Goal: Navigation & Orientation: Find specific page/section

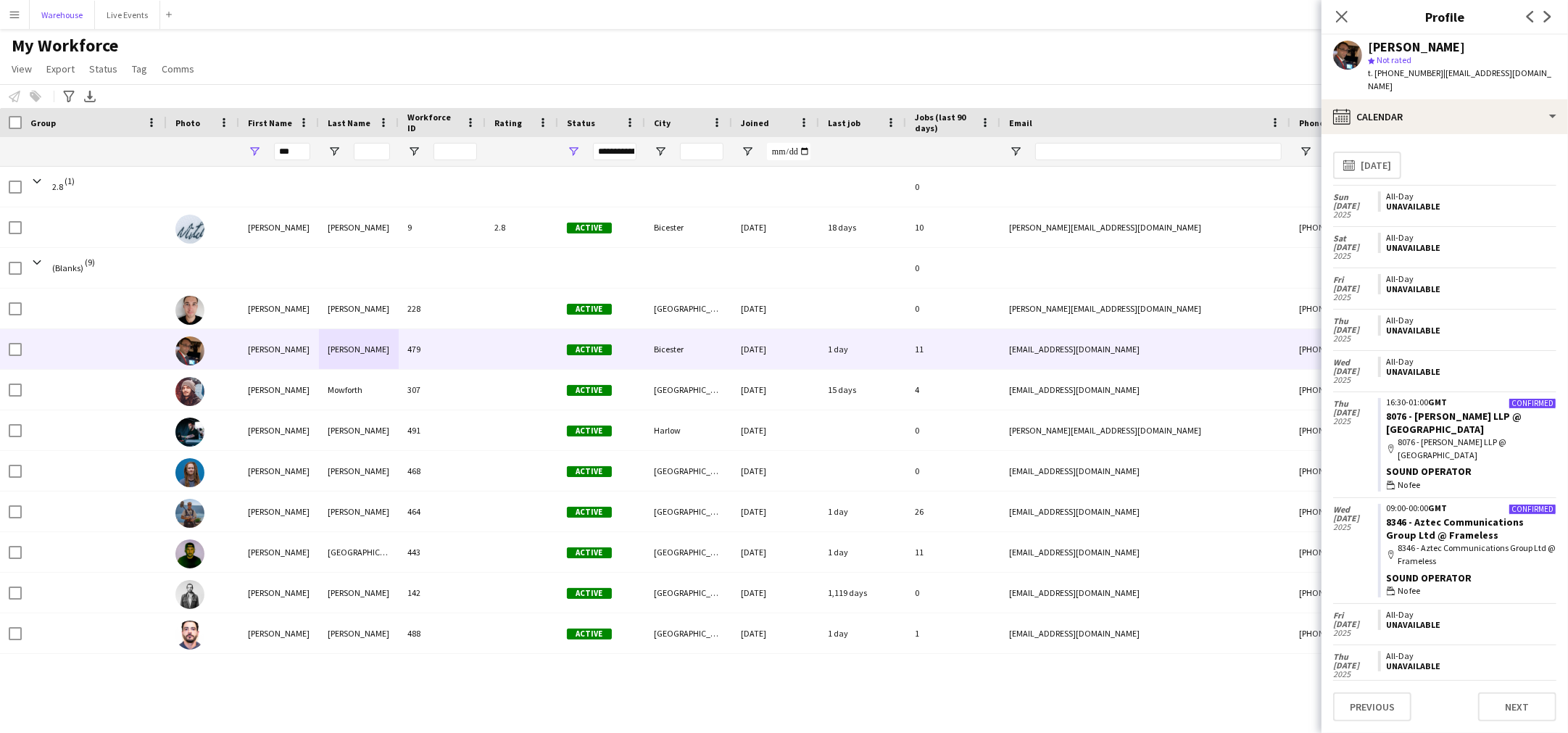
click at [63, 5] on button "Warehouse Close" at bounding box center [62, 15] width 65 height 28
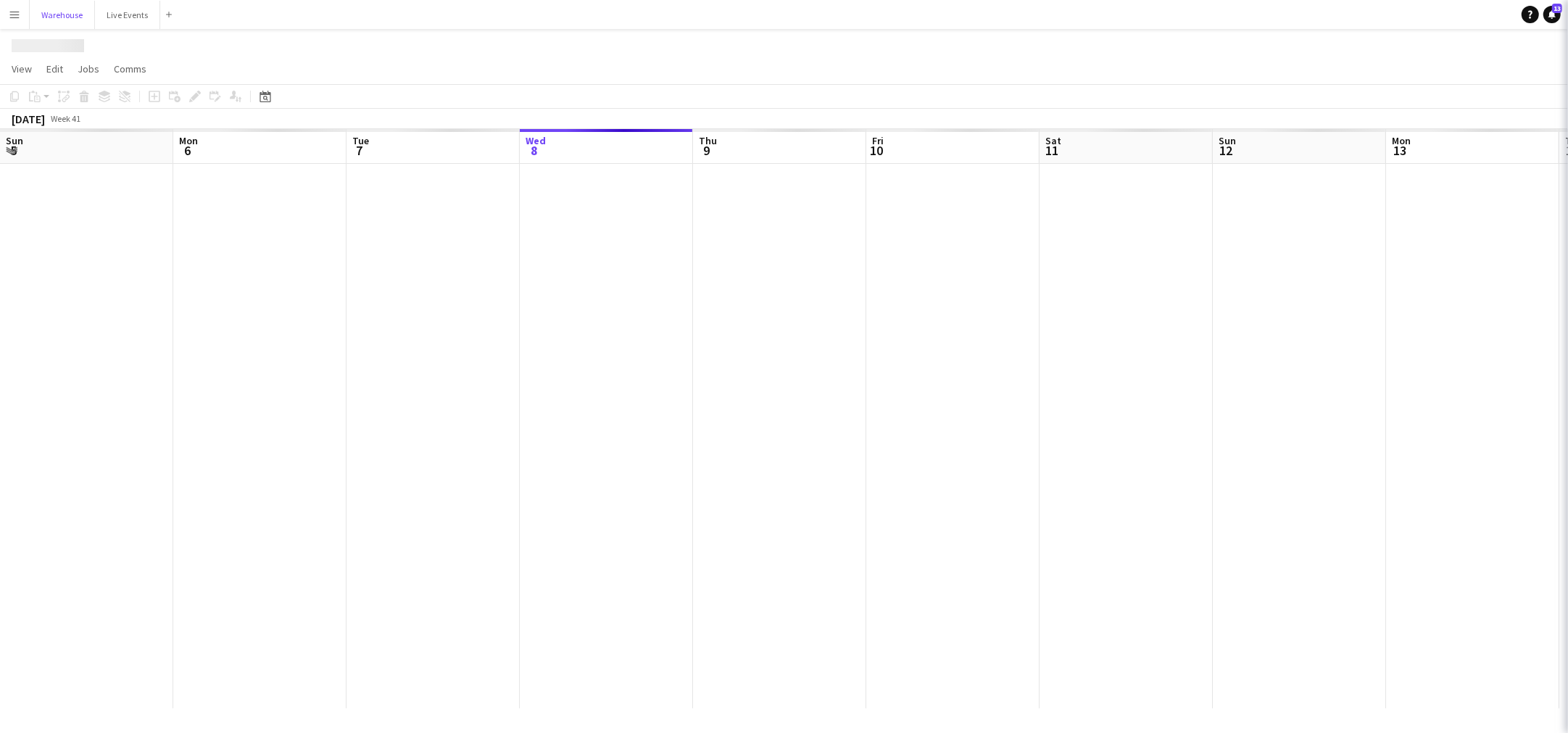
scroll to position [0, 346]
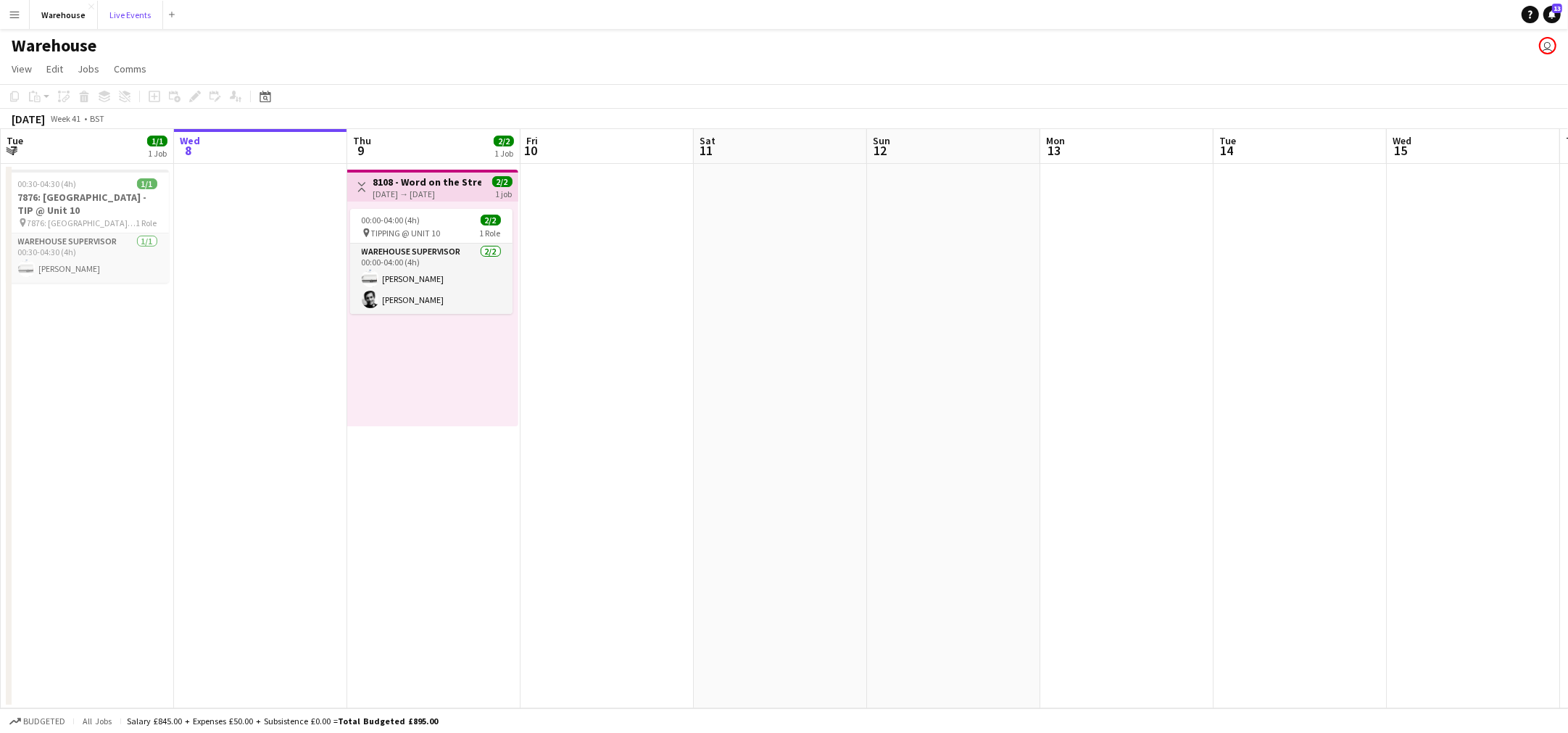
click at [118, 28] on button "Live Events Close" at bounding box center [130, 15] width 65 height 28
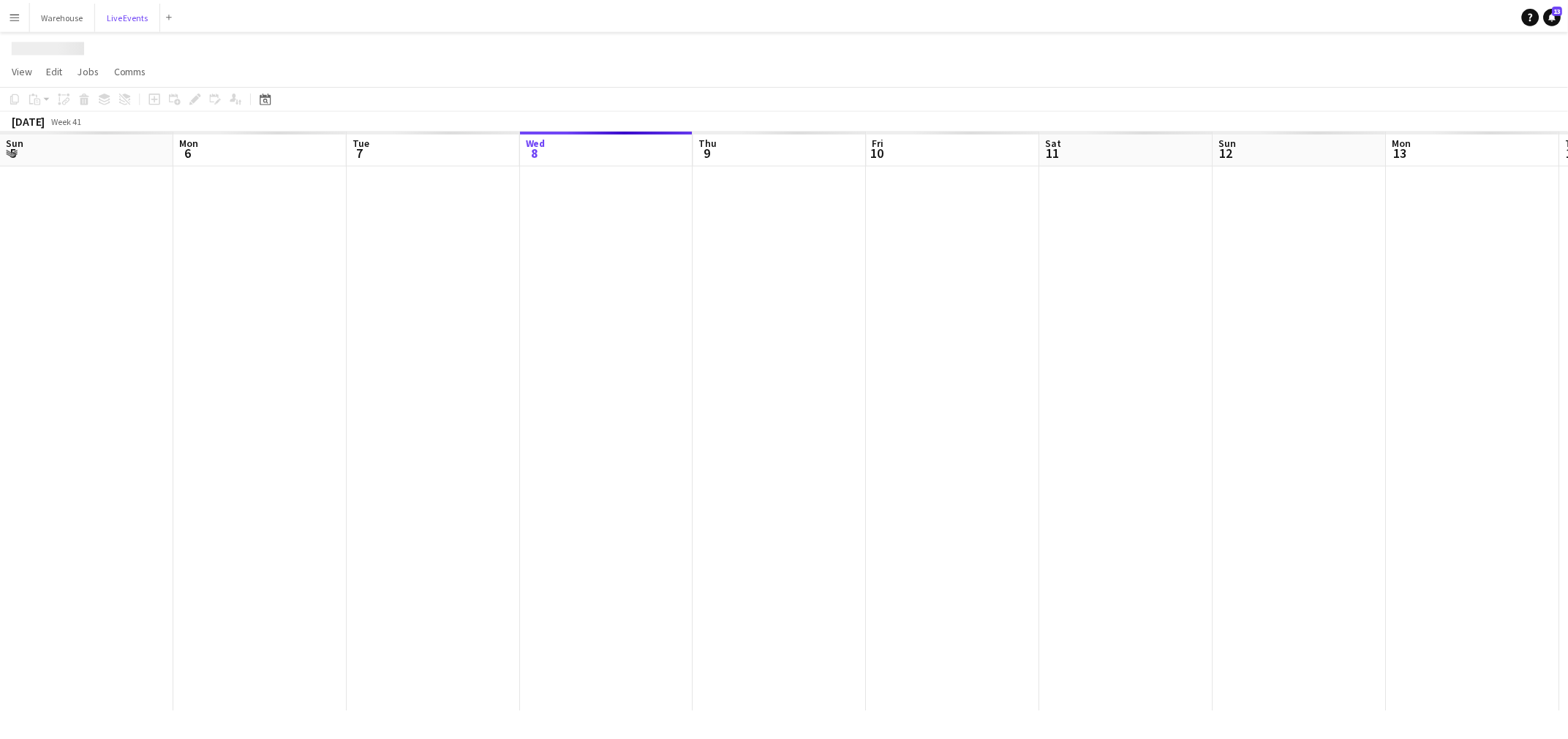
scroll to position [0, 349]
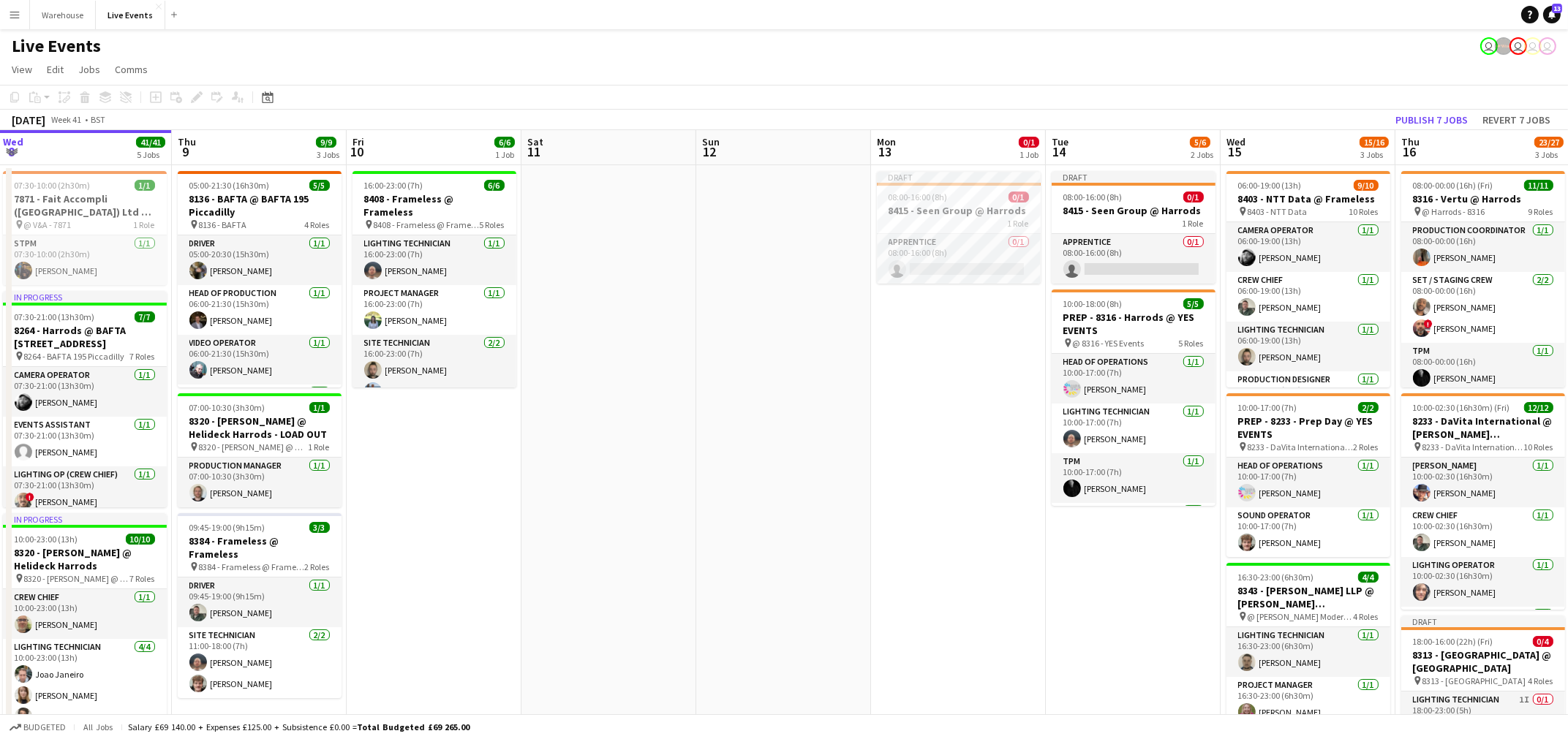
drag, startPoint x: 864, startPoint y: 529, endPoint x: 508, endPoint y: 546, distance: 356.4
click at [508, 546] on app-calendar-viewport "Sun 5 Mon 6 20/20 5 Jobs Tue 7 73/73 5 Jobs Wed 8 41/41 5 Jobs Thu 9 9/9 3 Jobs…" at bounding box center [784, 718] width 1568 height 1176
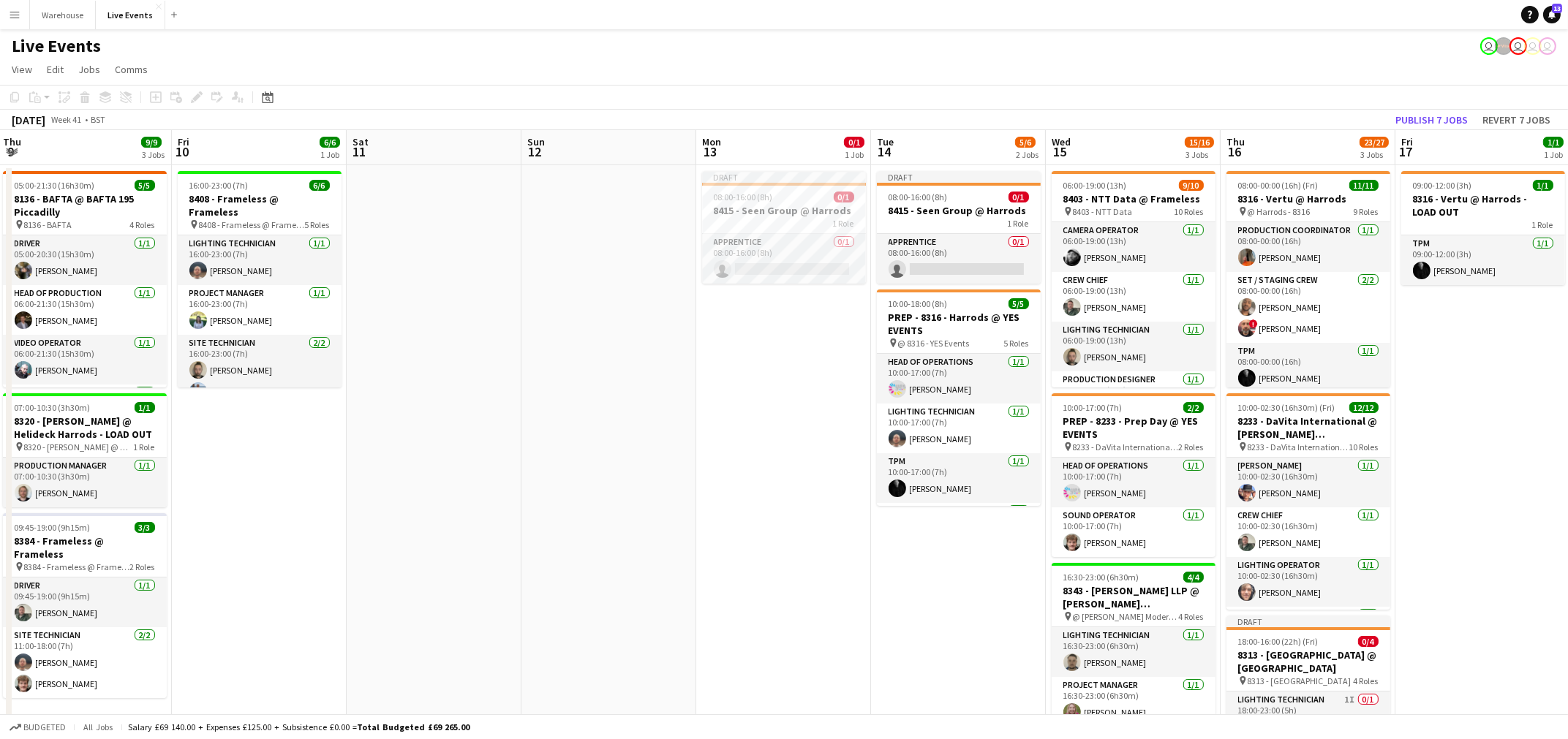
scroll to position [0, 530]
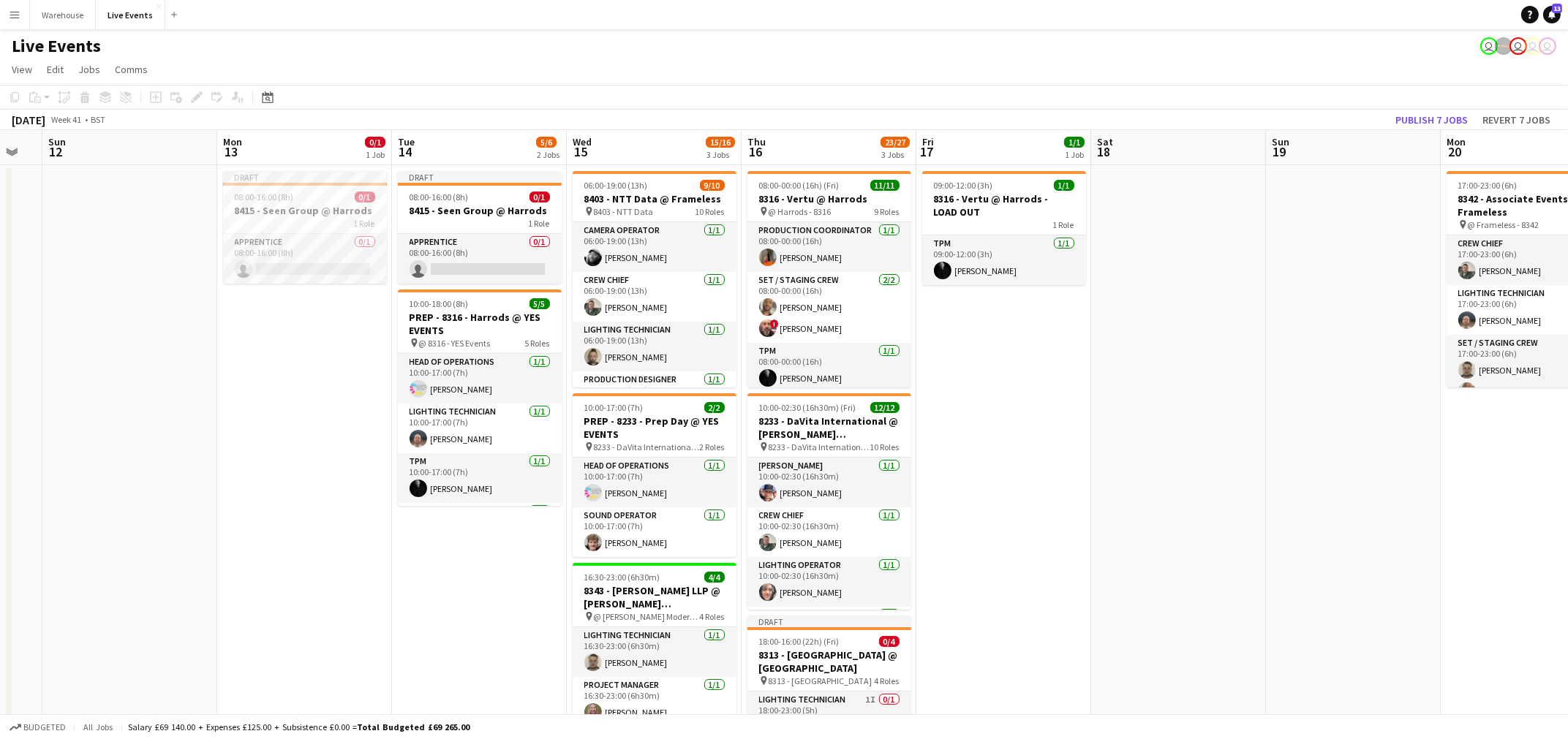
drag, startPoint x: 776, startPoint y: 559, endPoint x: 298, endPoint y: 567, distance: 478.1
click at [298, 567] on app-calendar-viewport "Thu 9 9/9 3 Jobs Fri 10 6/6 1 Job Sat 11 Sun 12 Mon 13 0/1 1 Job Tue 14 5/6 2 J…" at bounding box center [784, 718] width 1568 height 1176
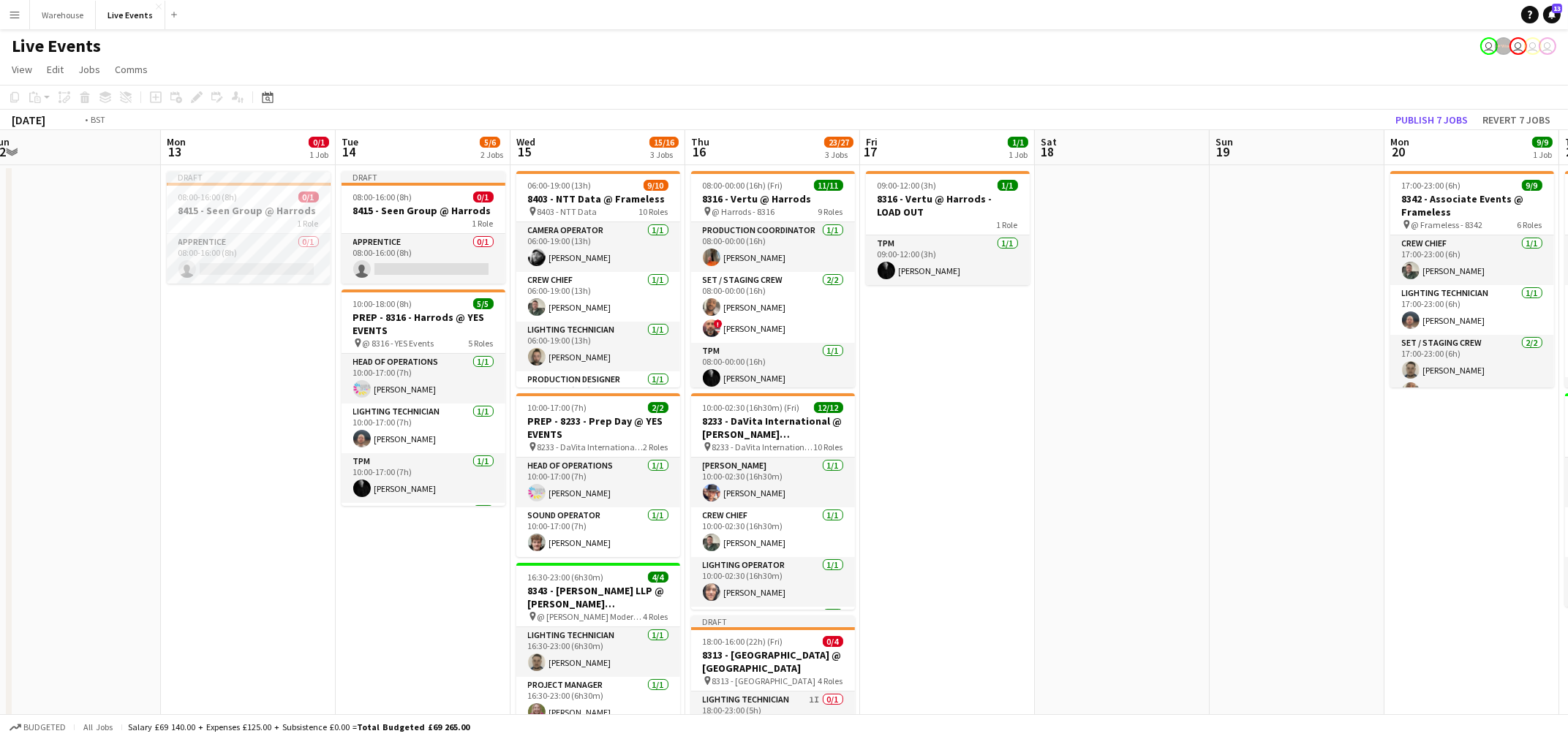
drag, startPoint x: 1112, startPoint y: 500, endPoint x: 530, endPoint y: 586, distance: 588.3
click at [530, 586] on app-calendar-viewport "Thu 9 9/9 3 Jobs Fri 10 6/6 1 Job Sat 11 Sun 12 Mon 13 0/1 1 Job Tue 14 5/6 2 J…" at bounding box center [784, 718] width 1568 height 1176
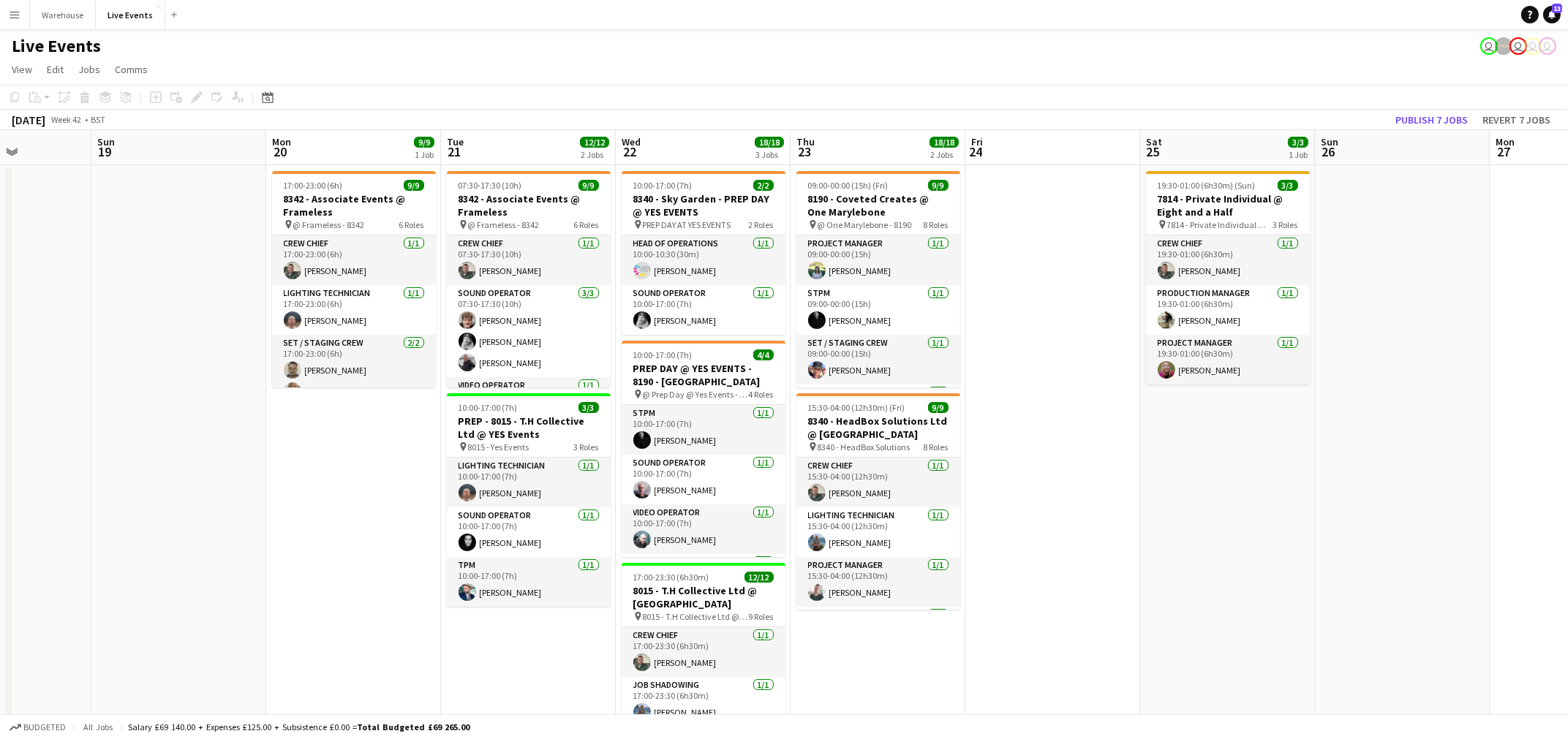
drag, startPoint x: 765, startPoint y: 555, endPoint x: 136, endPoint y: 590, distance: 630.0
click at [136, 590] on app-calendar-viewport "Thu 16 23/27 3 Jobs Fri 17 1/1 1 Job Sat 18 Sun 19 Mon 20 9/9 1 Job Tue 21 12/1…" at bounding box center [784, 718] width 1568 height 1176
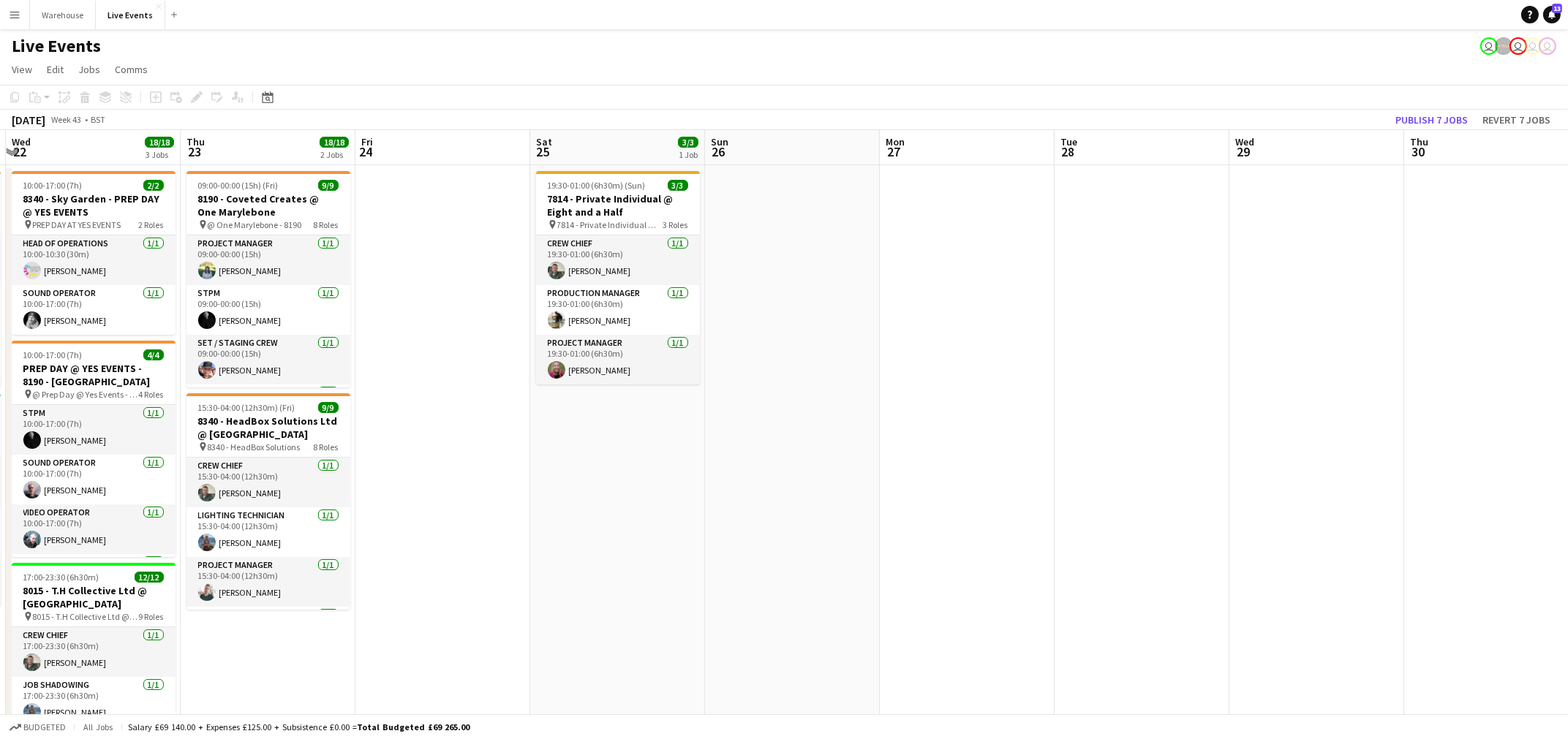
drag, startPoint x: 1130, startPoint y: 486, endPoint x: 511, endPoint y: 535, distance: 620.9
click at [511, 535] on app-calendar-viewport "Sun 19 Mon 20 9/9 1 Job Tue 21 12/12 2 Jobs Wed 22 18/18 3 Jobs Thu 23 18/18 2 …" at bounding box center [784, 718] width 1568 height 1176
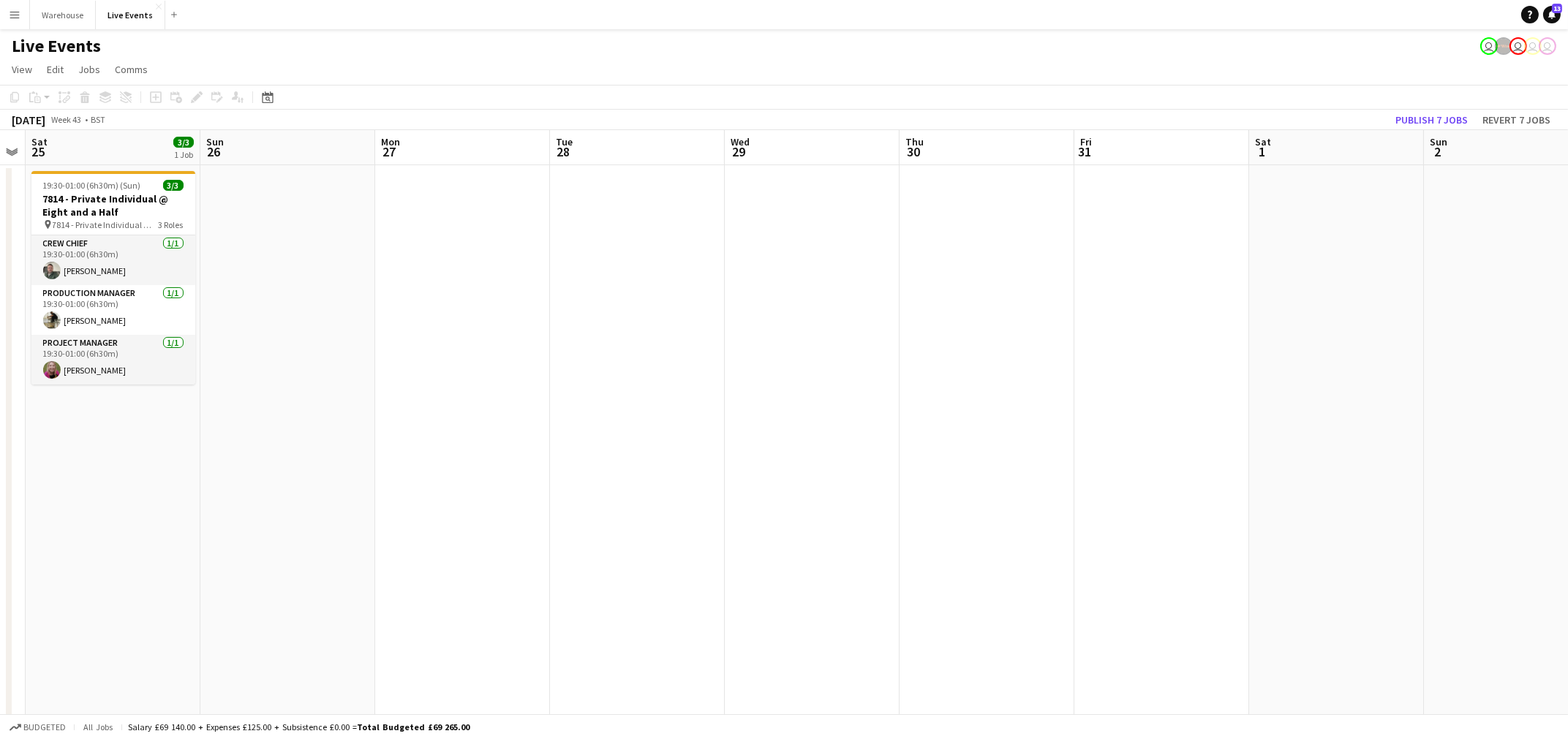
drag, startPoint x: 917, startPoint y: 467, endPoint x: 457, endPoint y: 544, distance: 466.4
click at [457, 544] on app-calendar-viewport "Wed 22 18/18 3 Jobs Thu 23 18/18 2 Jobs Fri 24 Sat 25 3/3 1 Job Sun 26 Mon 27 T…" at bounding box center [784, 718] width 1568 height 1176
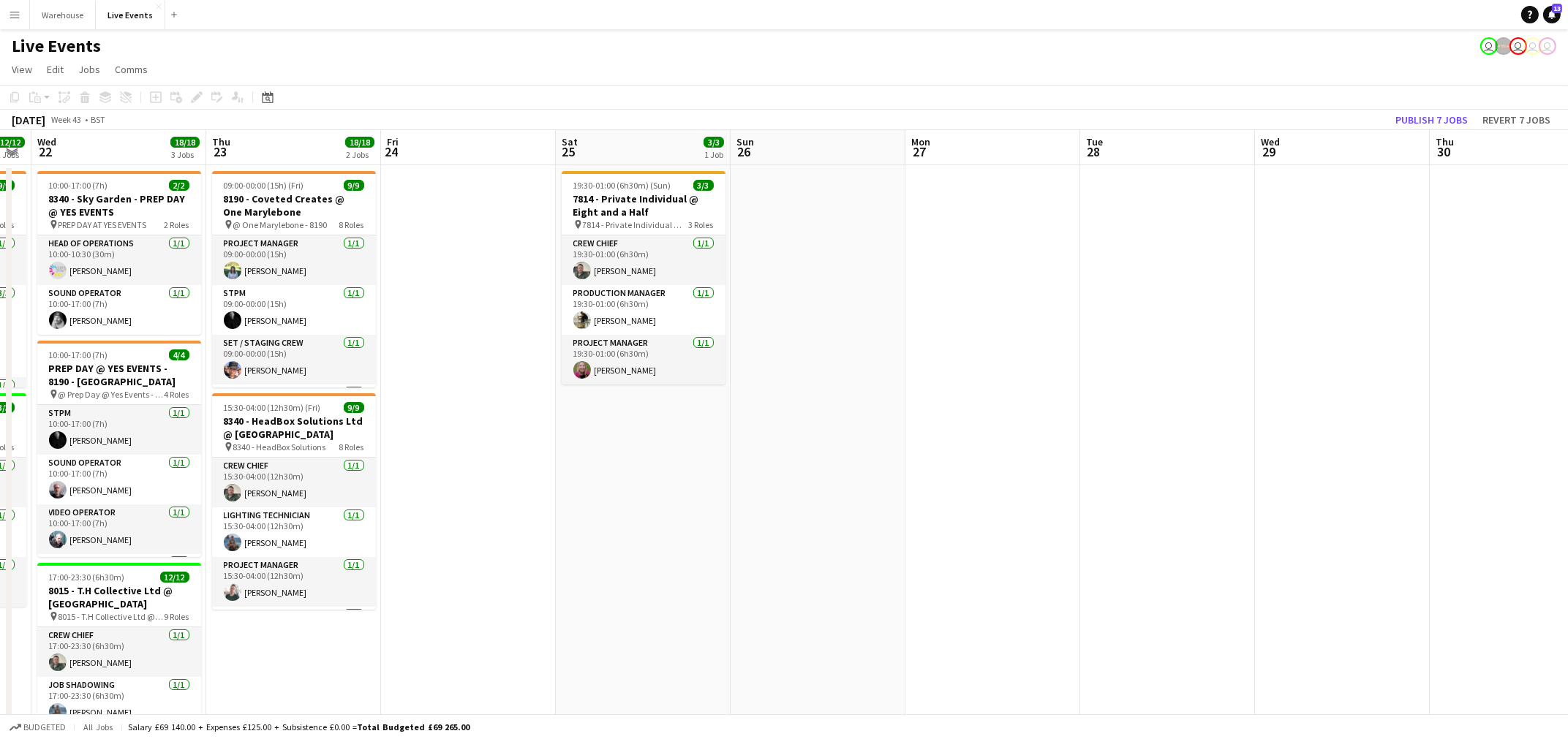
scroll to position [0, 304]
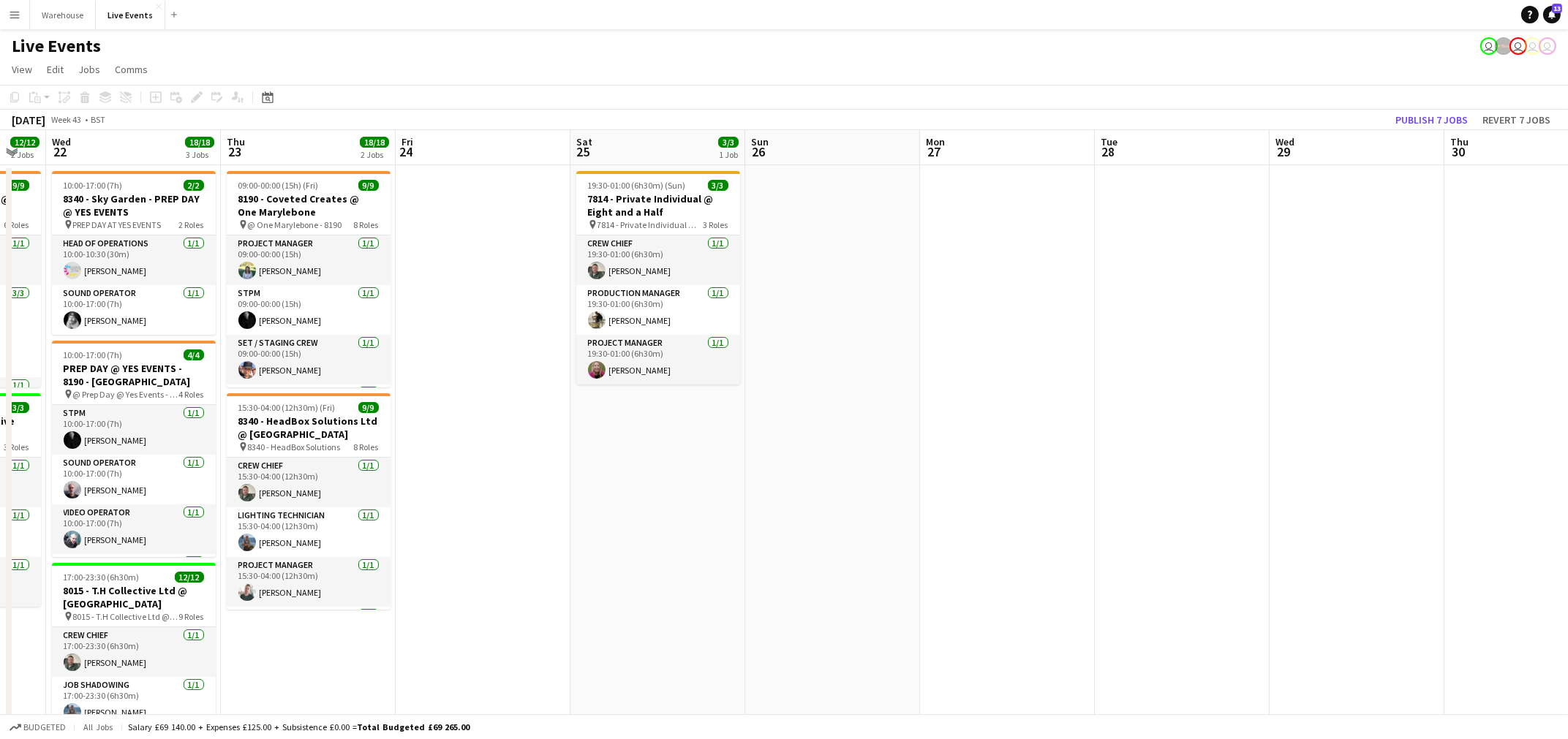
drag, startPoint x: 457, startPoint y: 544, endPoint x: 1003, endPoint y: 563, distance: 546.3
click at [1003, 563] on app-calendar-viewport "Mon 20 9/9 1 Job Tue 21 12/12 2 Jobs Wed 22 18/18 3 Jobs Thu 23 18/18 2 Jobs Fr…" at bounding box center [784, 718] width 1568 height 1176
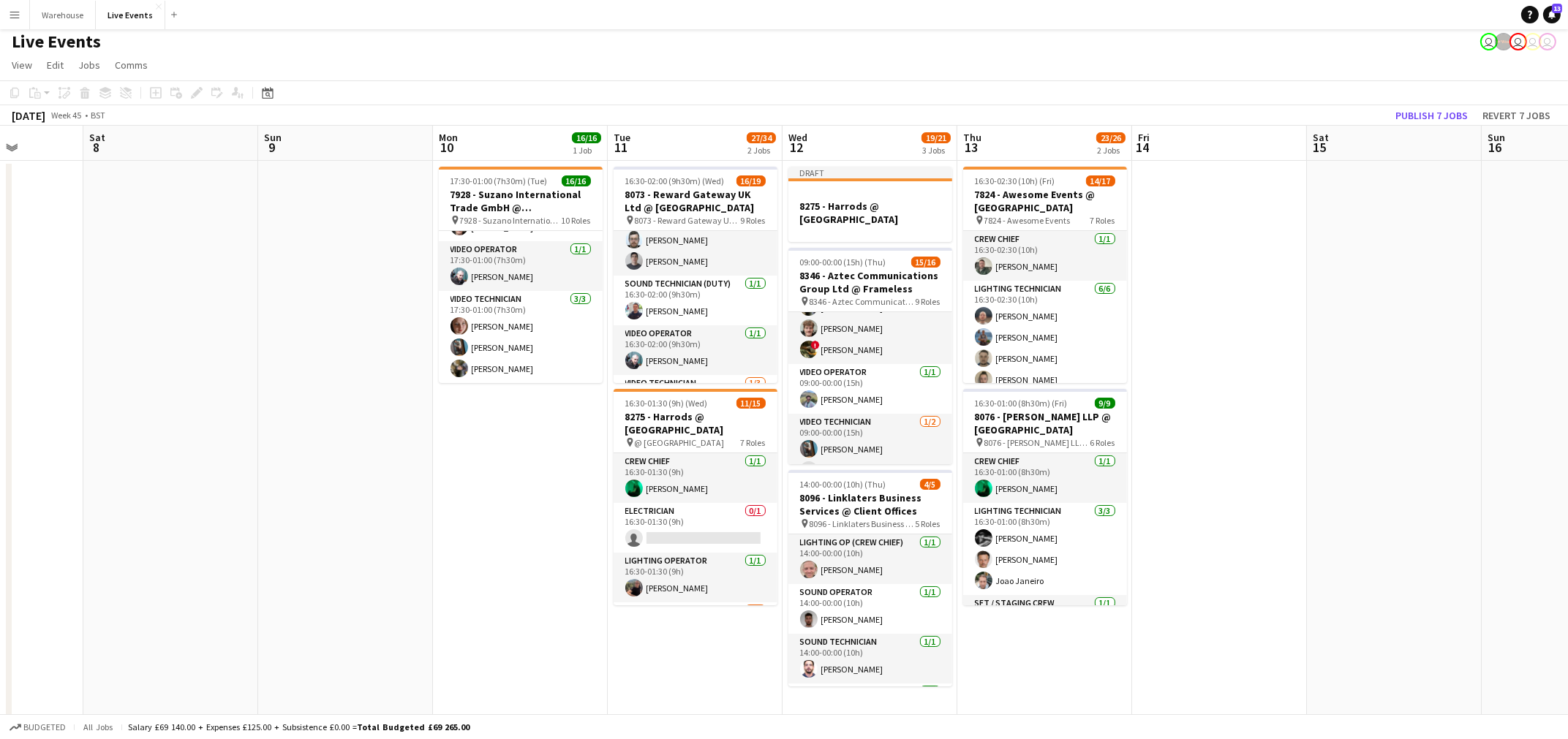
scroll to position [445, 0]
click at [514, 466] on app-date-cell "17:30-01:00 (7h30m) (Tue) 16/16 7928 - Suzano International Trade GmbH @ [GEOGR…" at bounding box center [520, 731] width 175 height 1141
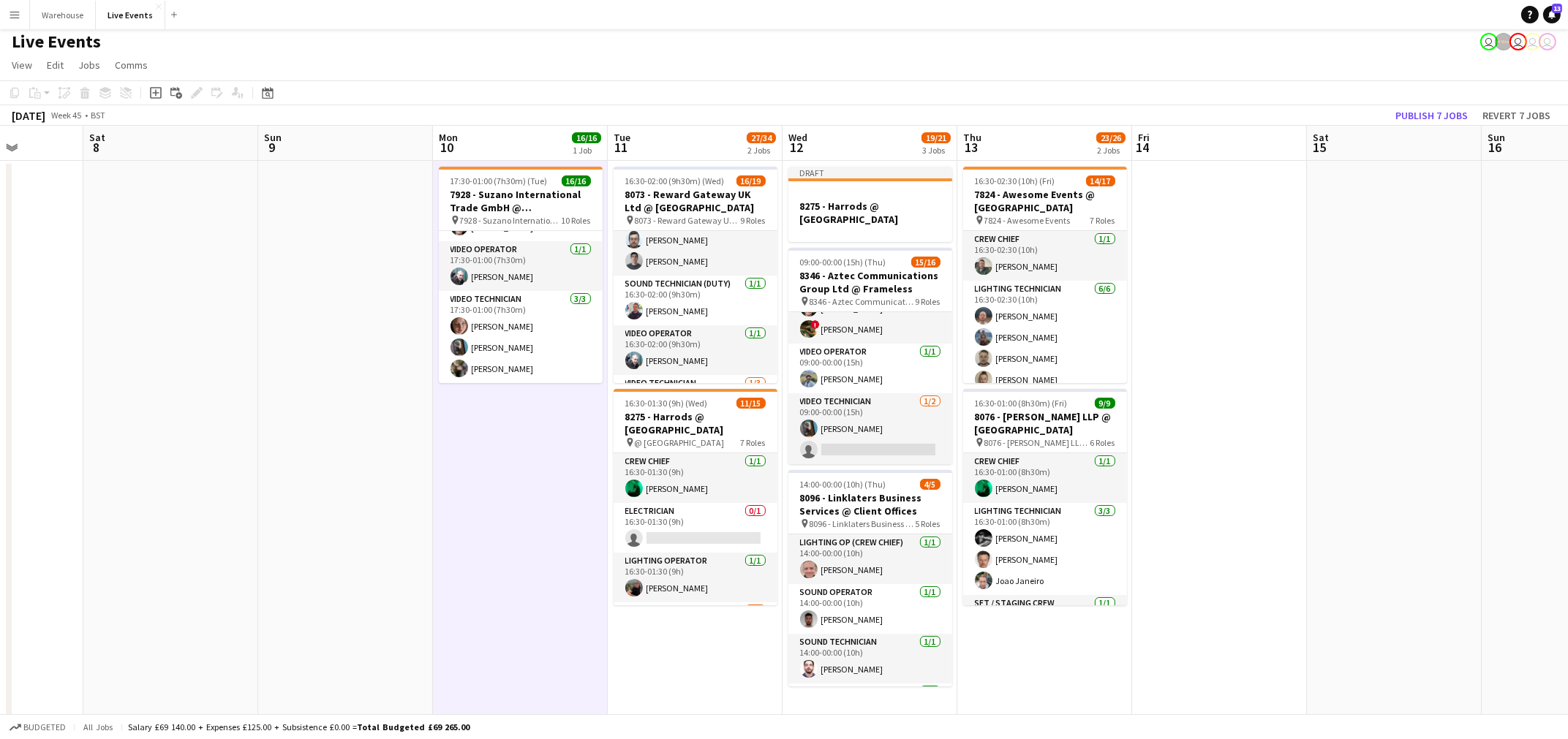
click at [634, 631] on app-date-cell "16:30-02:00 (9h30m) (Wed) 16/19 8073 - Reward Gateway UK Ltd @ [GEOGRAPHIC_DATA…" at bounding box center [695, 731] width 175 height 1141
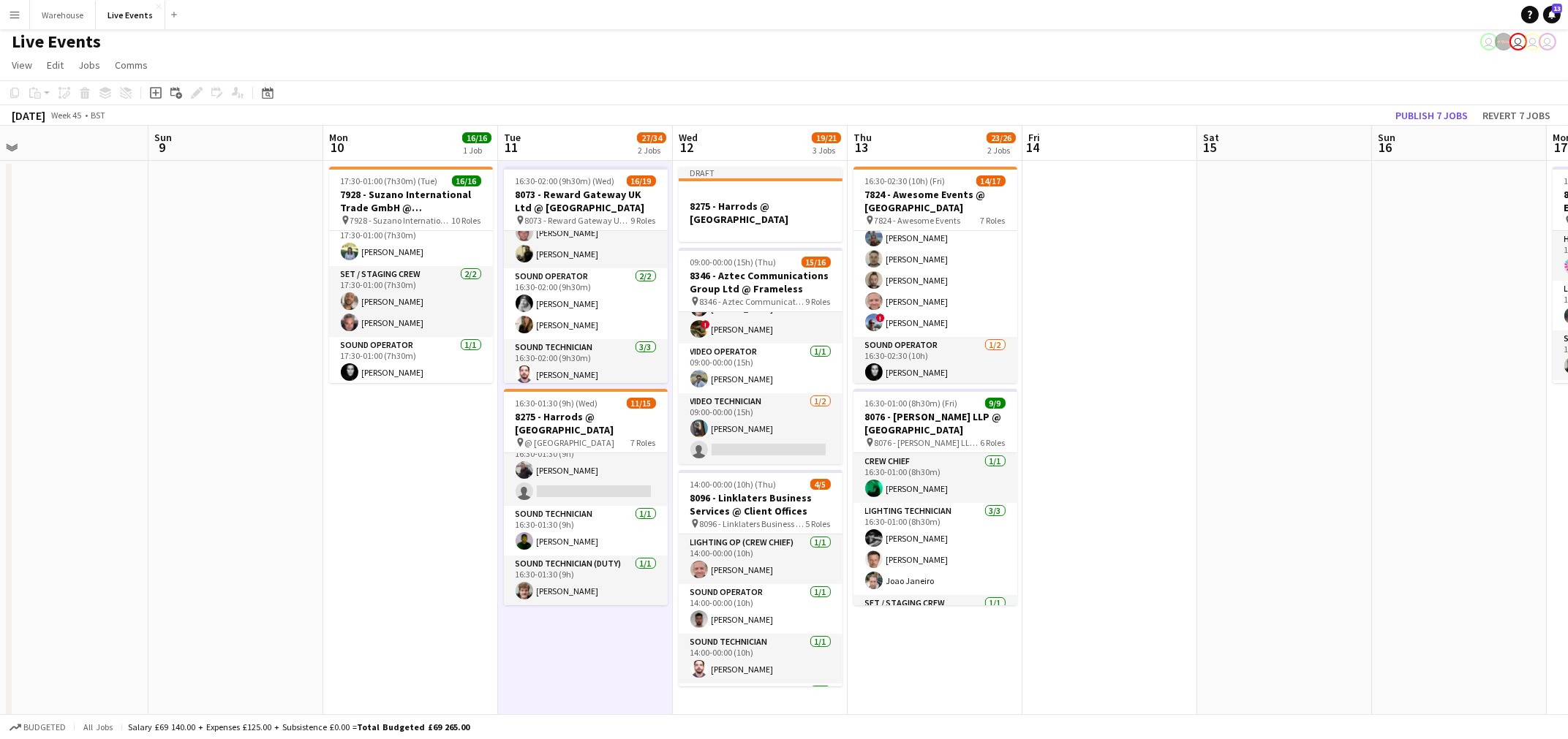
scroll to position [15, 0]
click at [943, 215] on span "7824 - Awesome Events" at bounding box center [917, 221] width 86 height 11
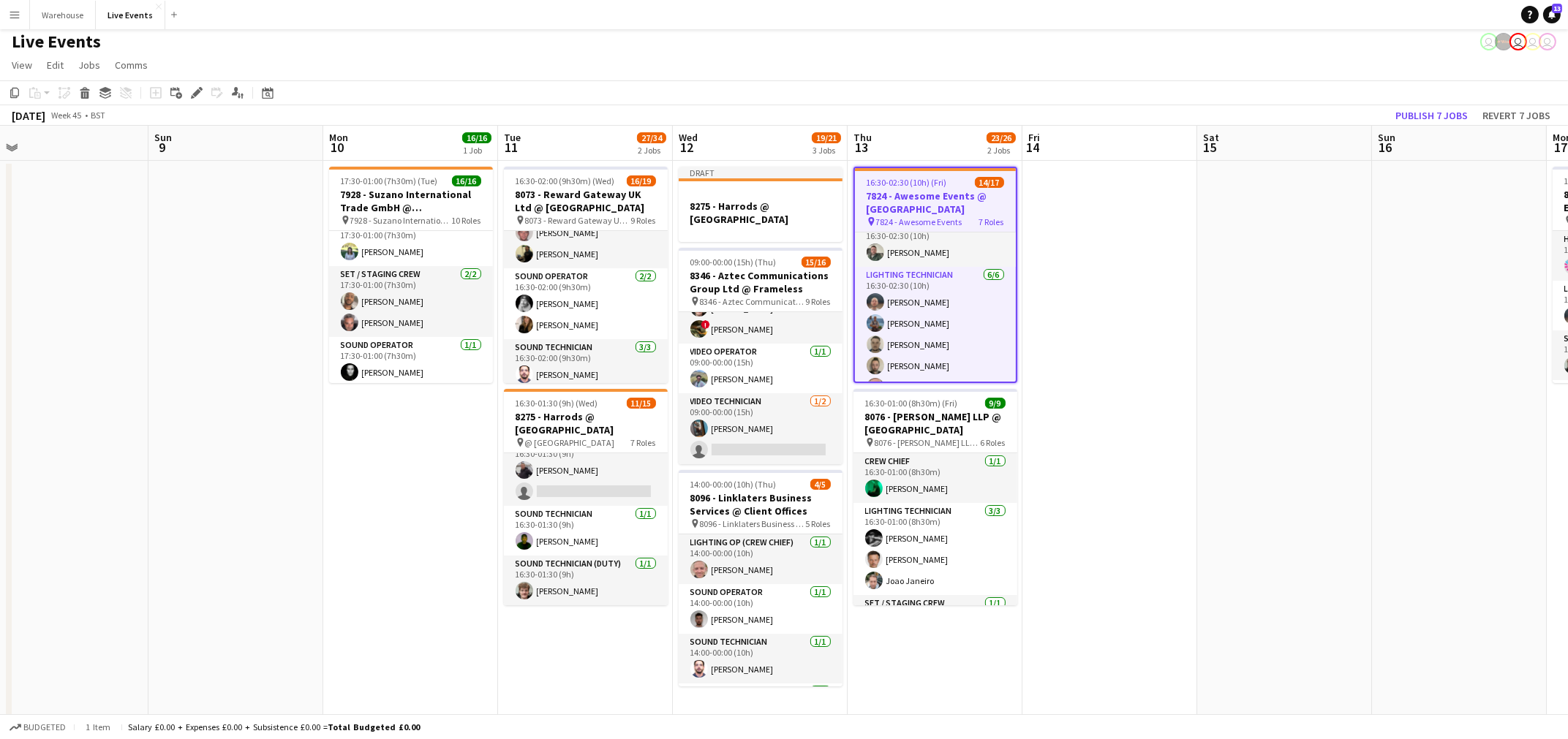
click at [1112, 306] on app-date-cell at bounding box center [1110, 731] width 175 height 1141
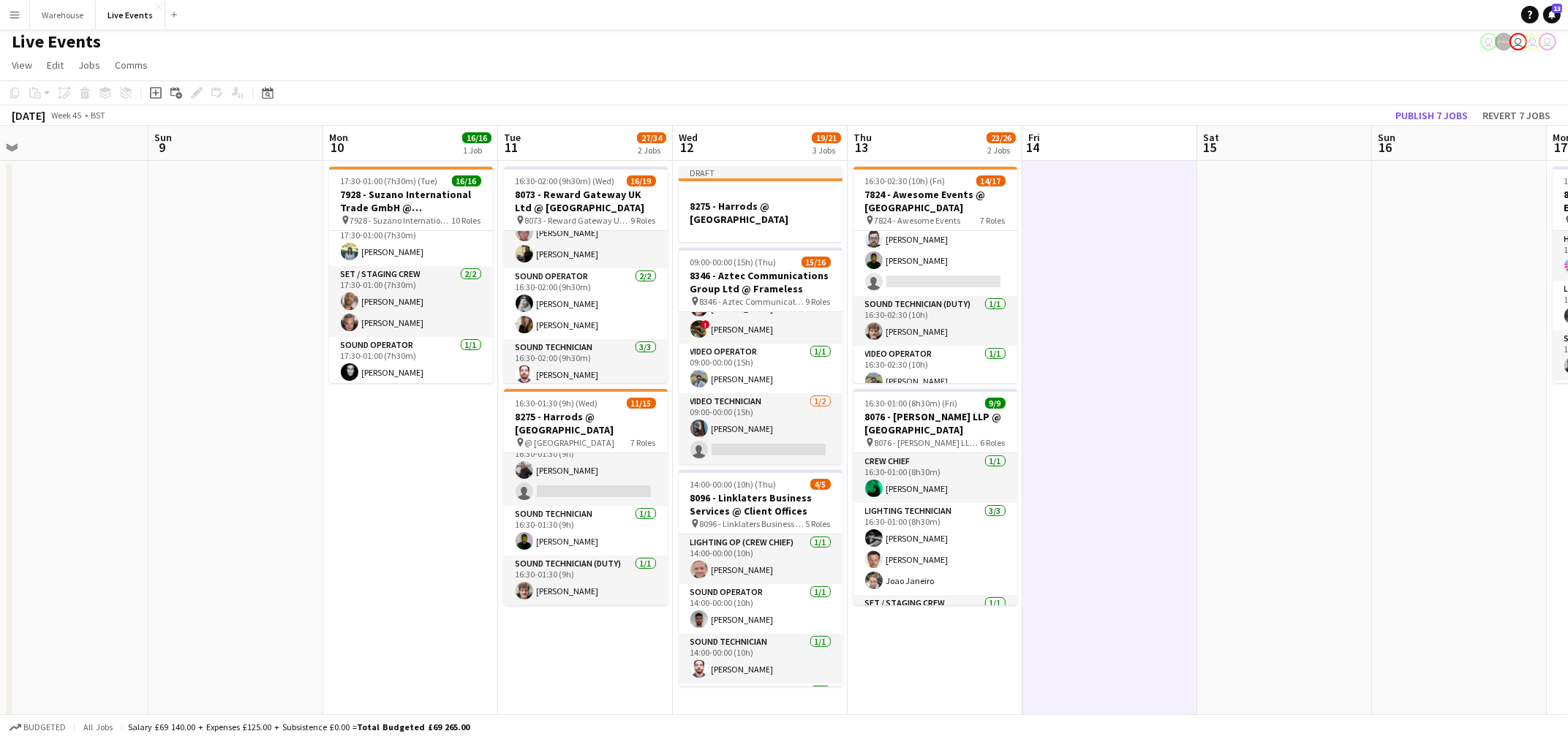
scroll to position [284, 0]
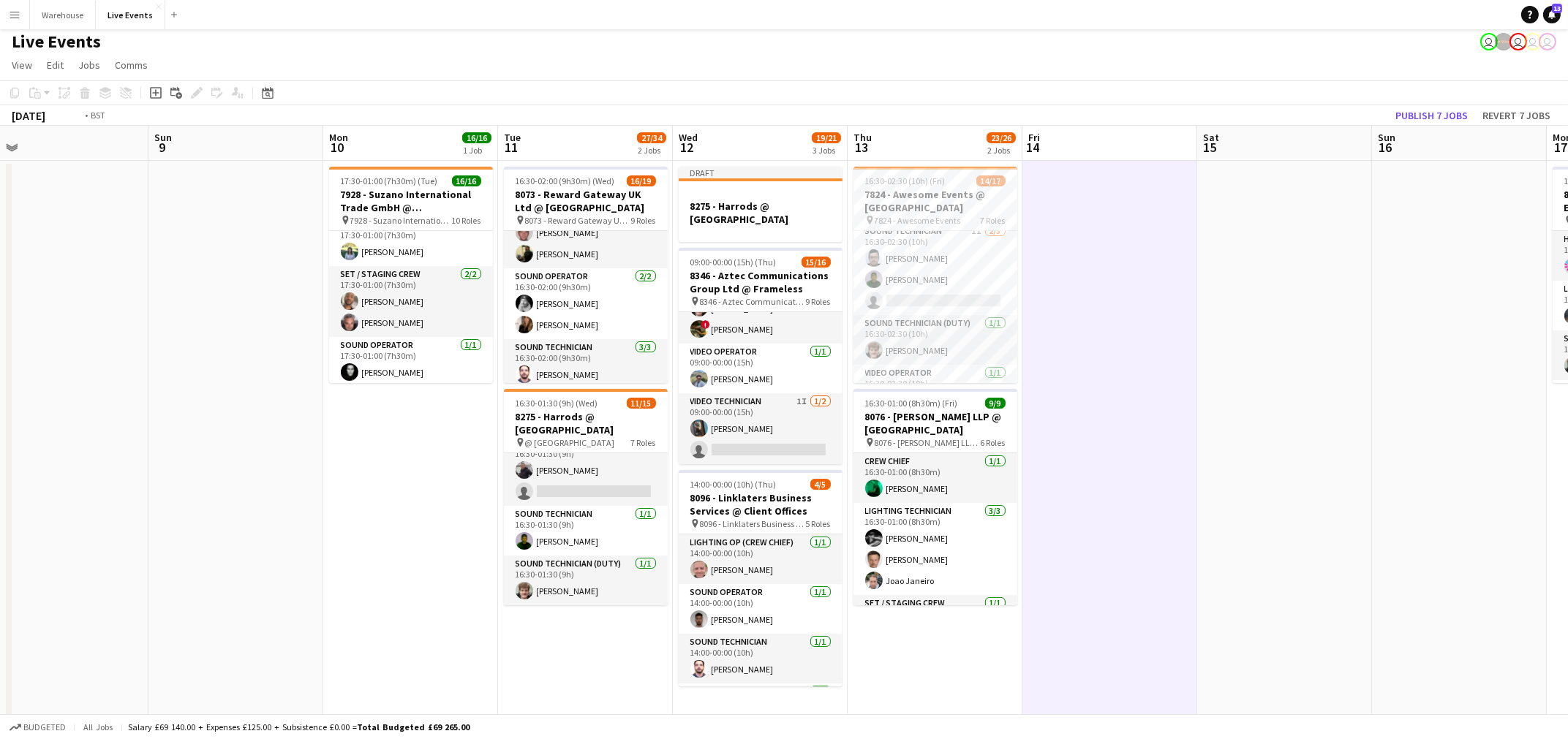
drag, startPoint x: 1239, startPoint y: 412, endPoint x: 606, endPoint y: 551, distance: 648.1
click at [606, 551] on app-calendar-viewport "Wed 5 30/35 3 Jobs Thu 6 32/37 3 Jobs Fri 7 Sat 8 Sun 9 Mon 10 16/16 1 Job Tue …" at bounding box center [784, 714] width 1568 height 1176
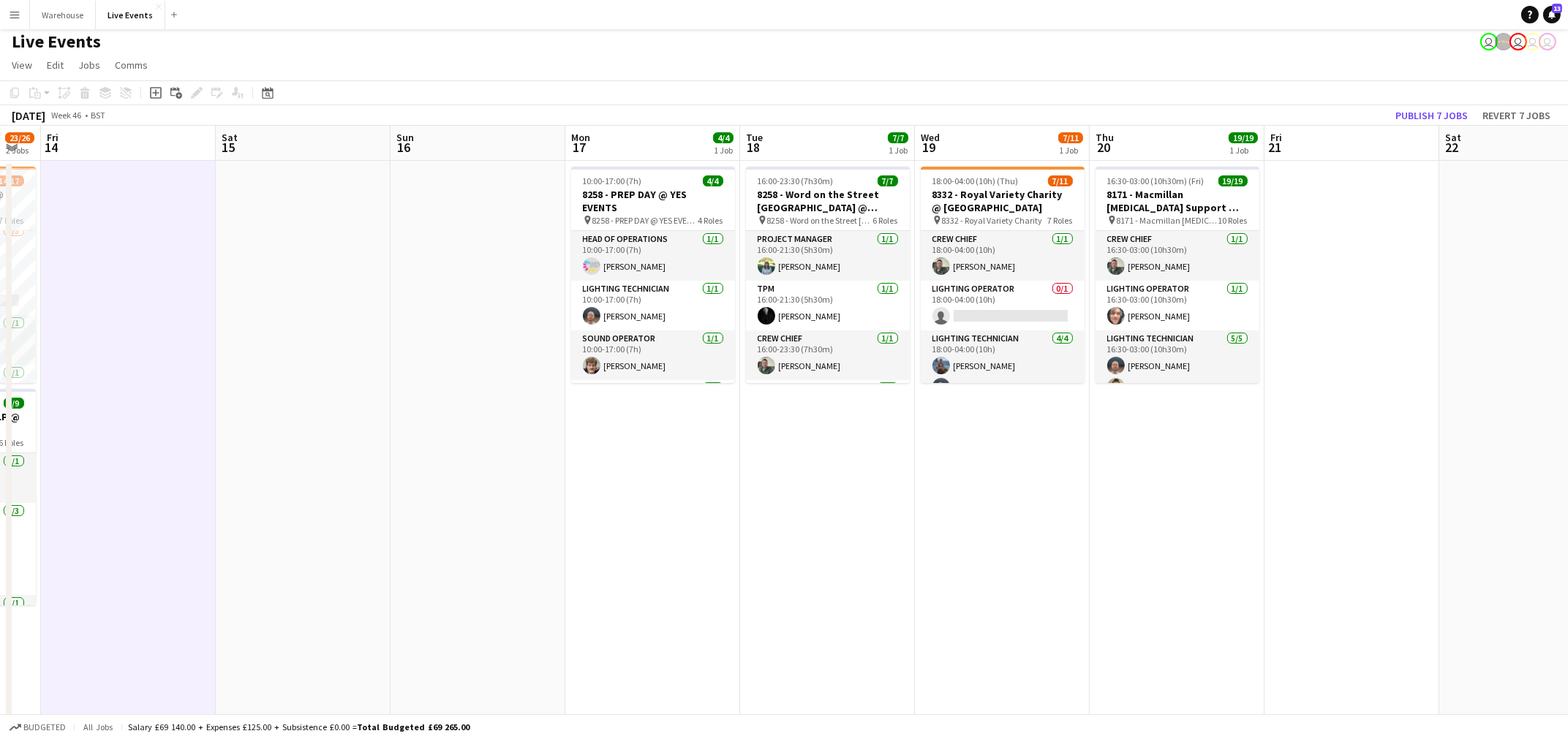
scroll to position [0, 447]
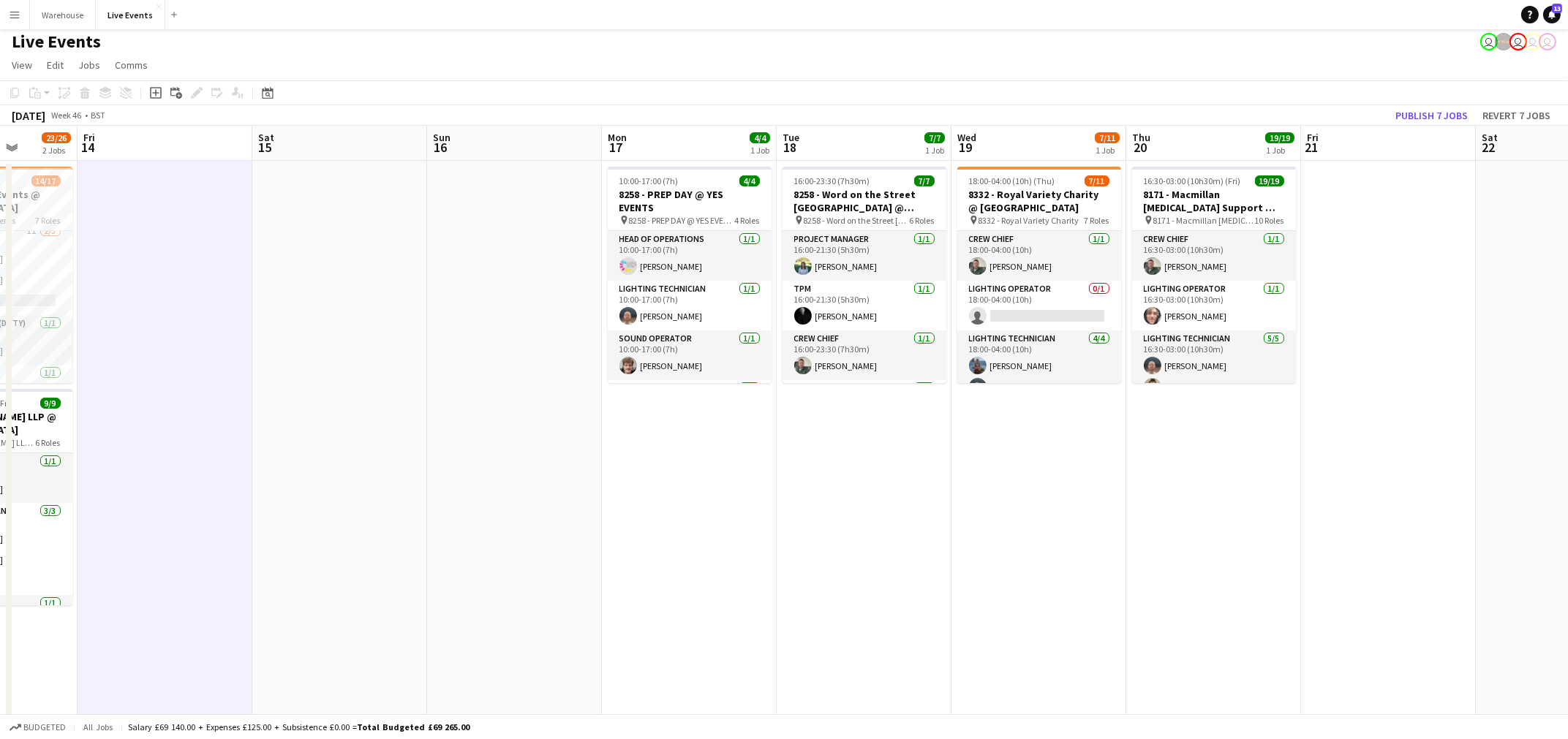
drag, startPoint x: 1124, startPoint y: 584, endPoint x: 636, endPoint y: 708, distance: 503.5
click at [636, 708] on app-calendar-viewport "Tue 11 27/34 2 Jobs Wed 12 19/21 3 Jobs Thu 13 23/26 2 Jobs Fri 14 Sat 15 Sun 1…" at bounding box center [784, 714] width 1568 height 1176
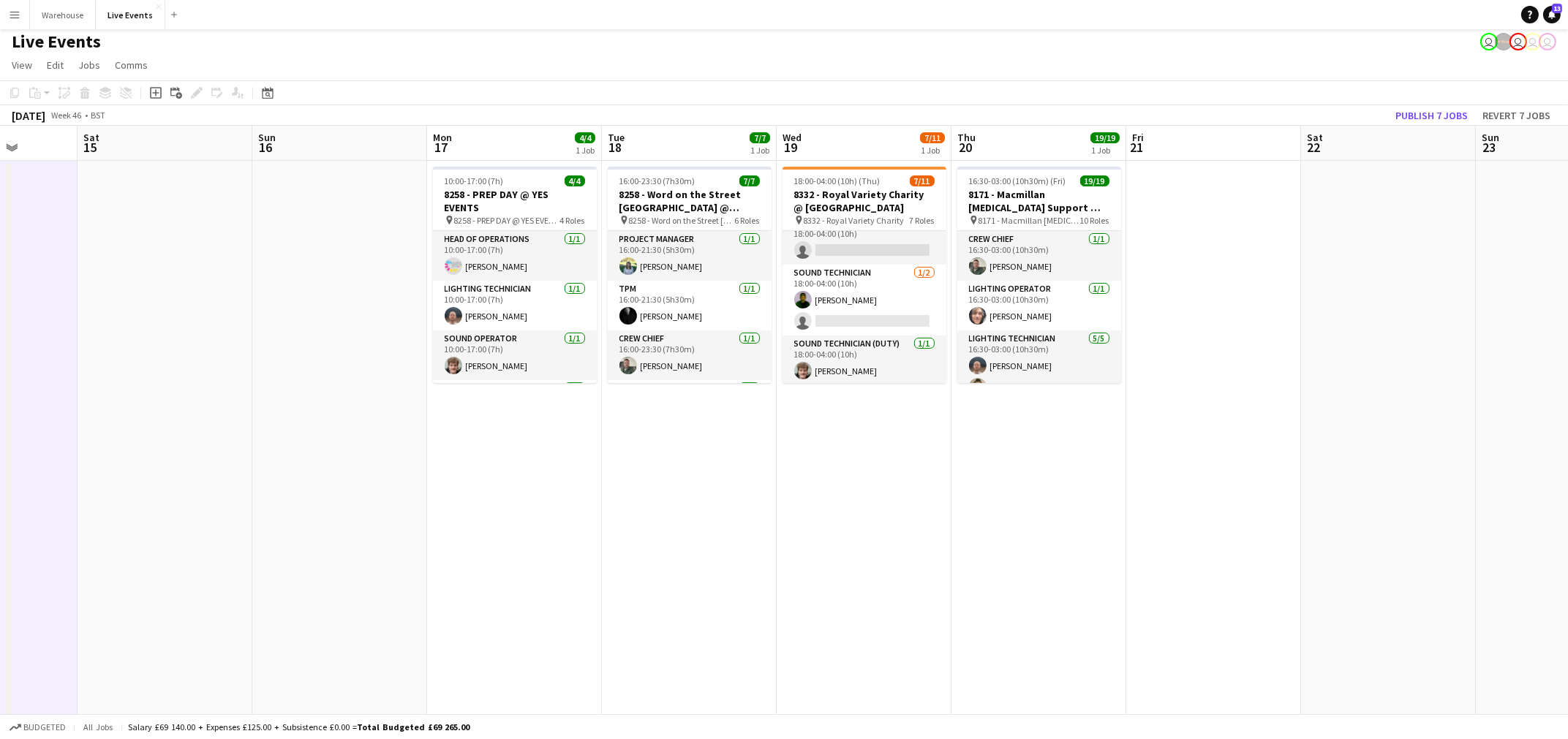
scroll to position [282, 0]
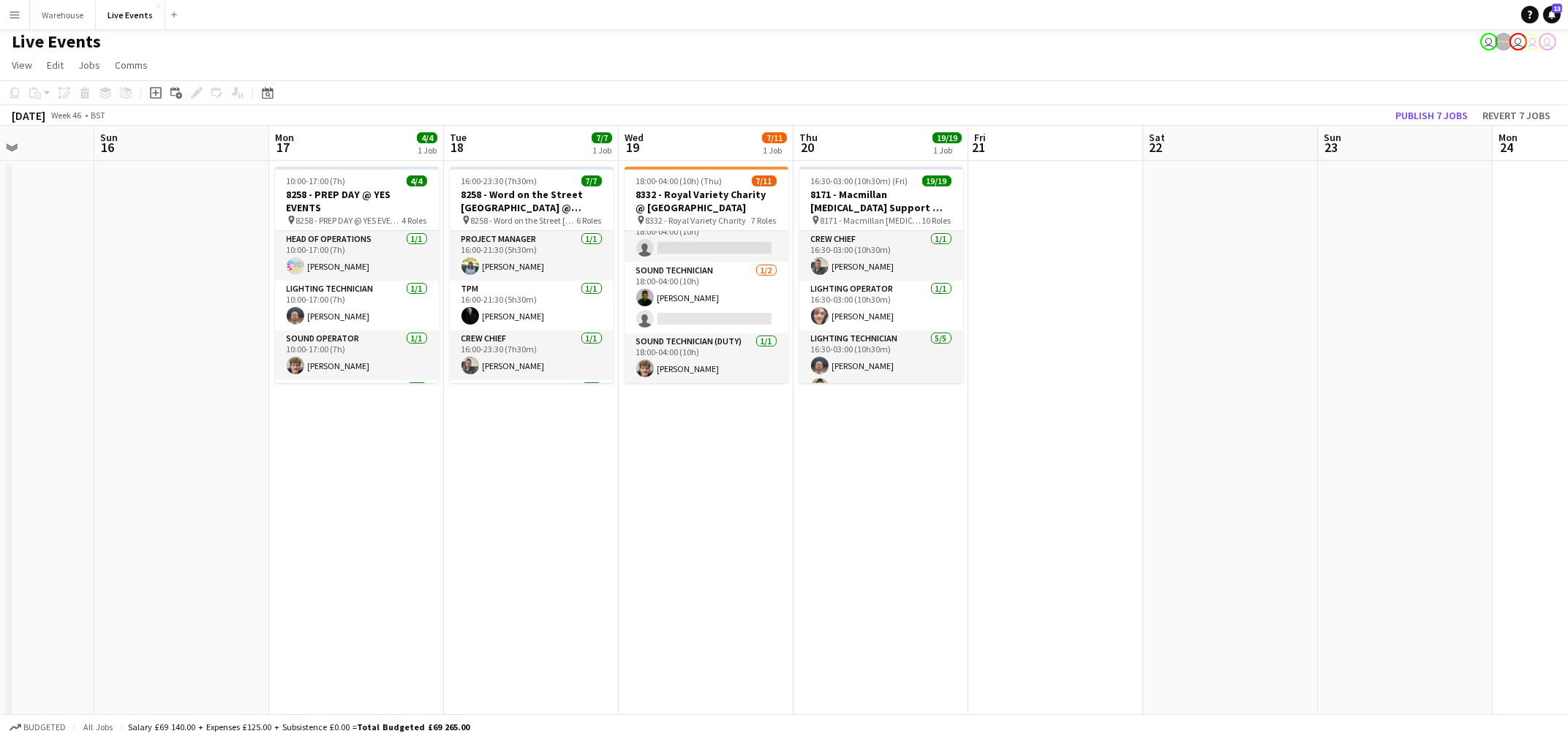
drag, startPoint x: 941, startPoint y: 496, endPoint x: 602, endPoint y: 543, distance: 342.2
click at [602, 543] on app-calendar-viewport "Thu 13 23/26 2 Jobs Fri 14 Sat 15 Sun 16 Mon 17 4/4 1 Job Tue 18 7/7 1 Job Wed …" at bounding box center [784, 714] width 1568 height 1176
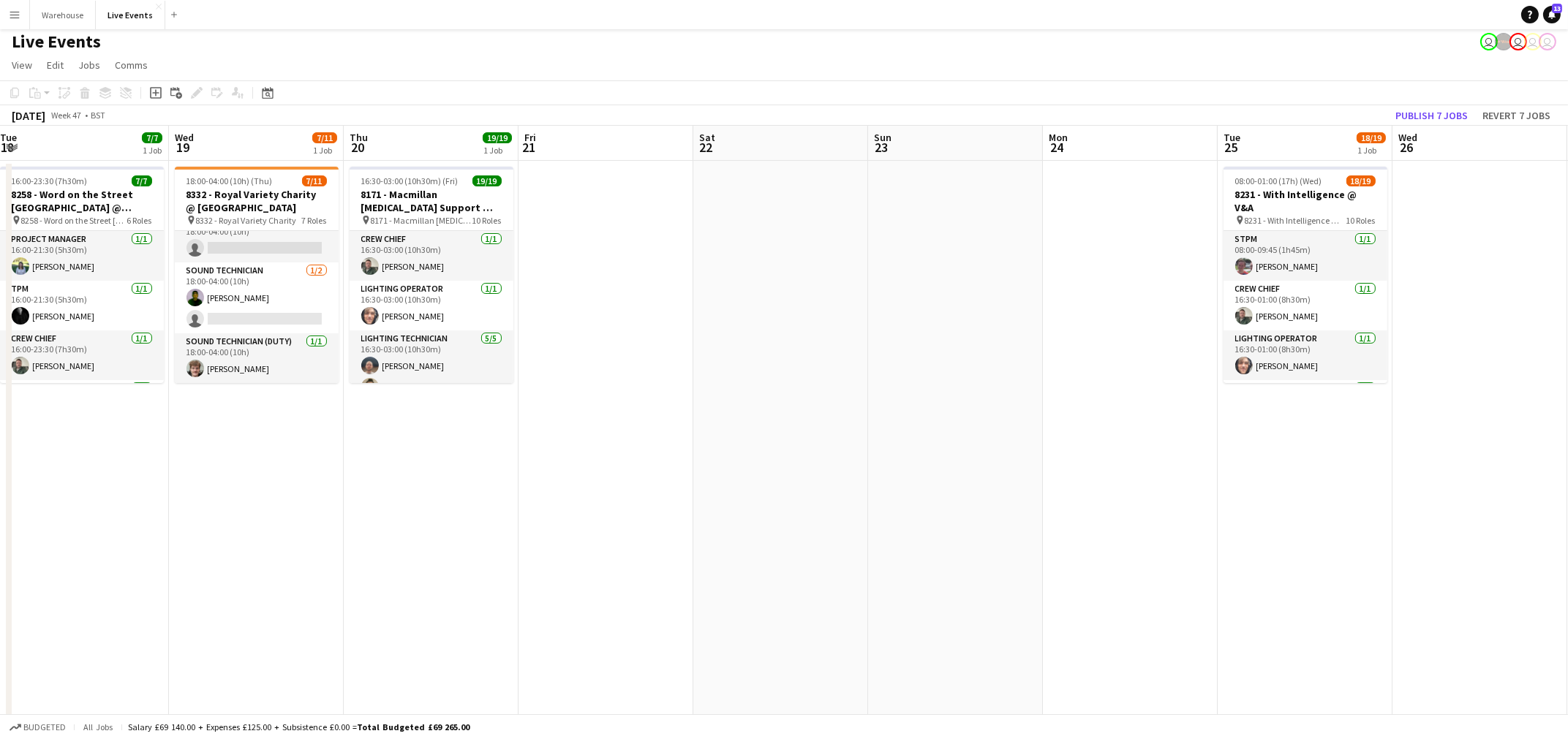
drag, startPoint x: 1053, startPoint y: 468, endPoint x: 631, endPoint y: 507, distance: 423.8
click at [631, 507] on app-calendar-viewport "Sat 15 Sun 16 Mon 17 4/4 1 Job Tue 18 7/7 1 Job Wed 19 7/11 1 Job Thu 20 19/19 …" at bounding box center [784, 714] width 1568 height 1176
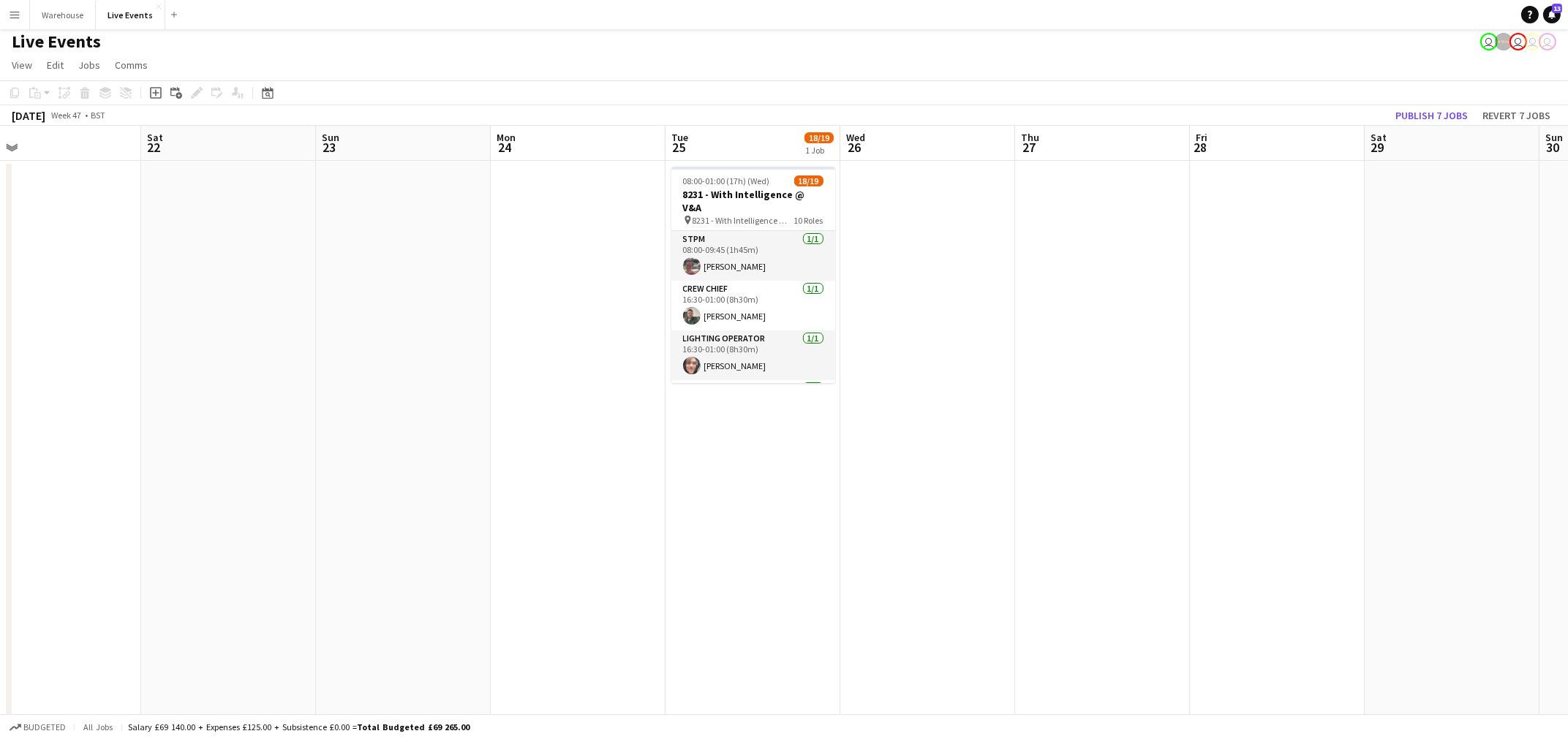
drag, startPoint x: 1028, startPoint y: 548, endPoint x: 793, endPoint y: 548, distance: 235.0
click at [793, 548] on app-calendar-viewport "Tue 18 7/7 1 Job Wed 19 7/11 1 Job Thu 20 19/19 1 Job Fri 21 Sat 22 Sun 23 Mon …" at bounding box center [784, 714] width 1568 height 1176
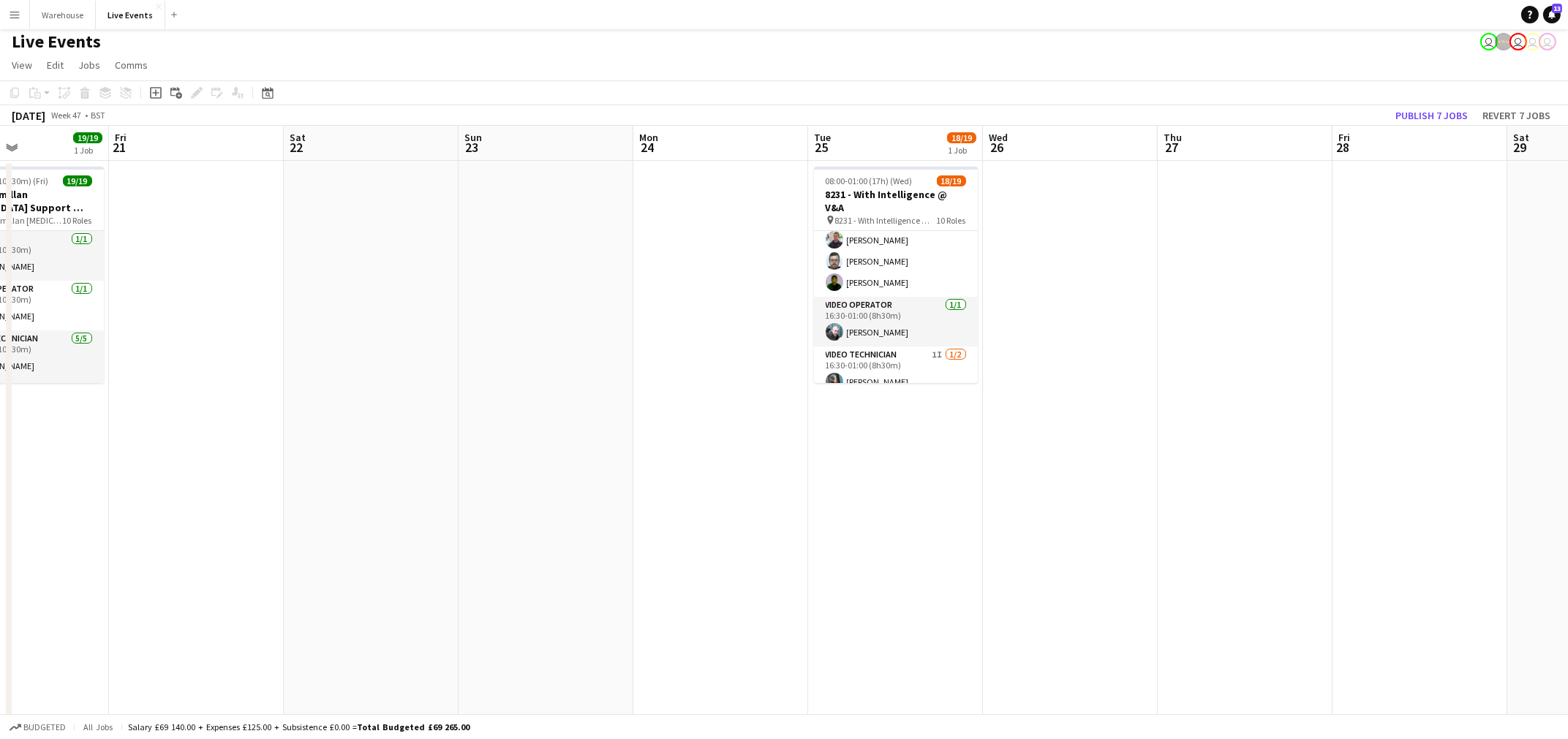
scroll to position [524, 0]
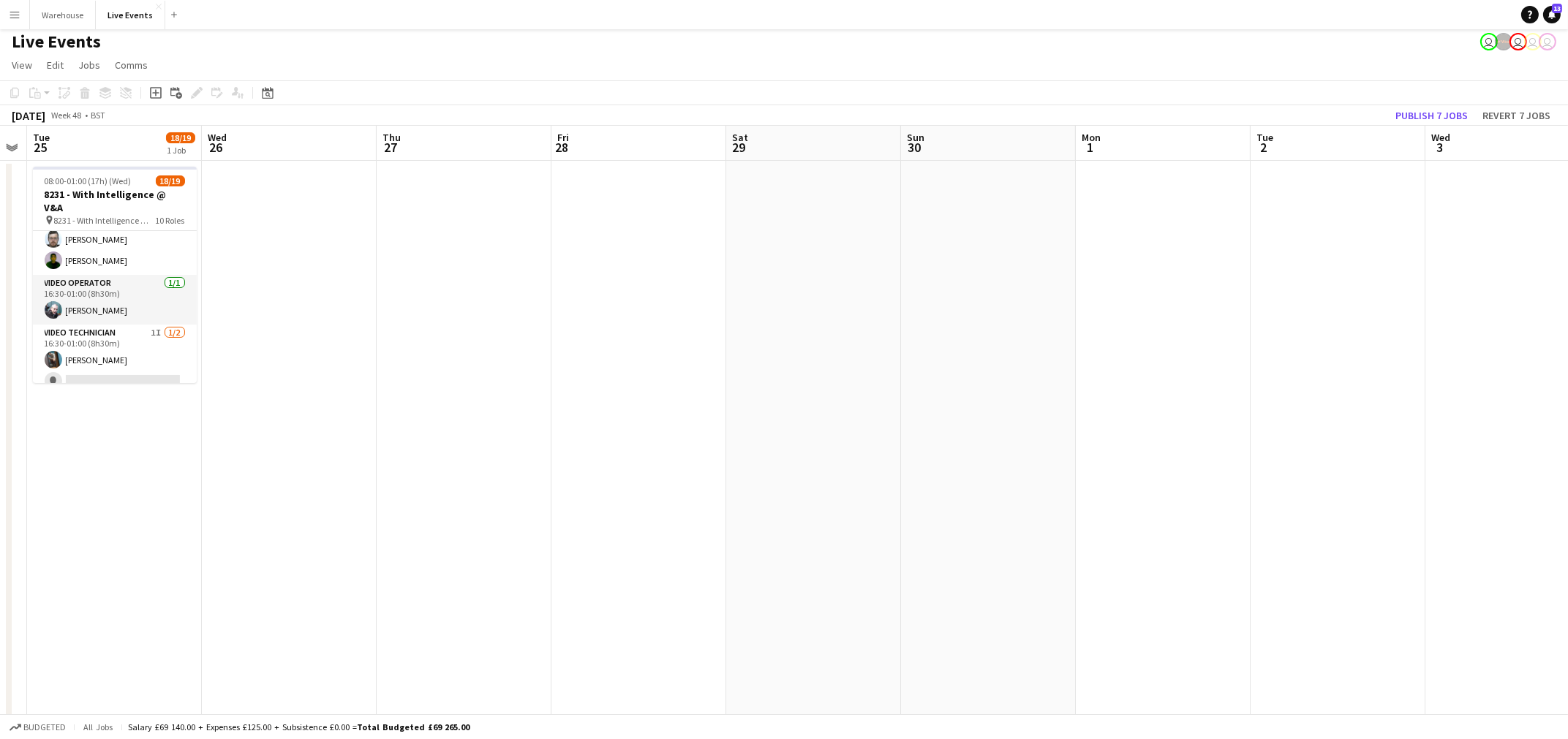
drag, startPoint x: 1197, startPoint y: 461, endPoint x: 417, endPoint y: 673, distance: 808.3
click at [417, 673] on app-calendar-viewport "Sat 22 Sun 23 Mon 24 Tue 25 18/19 1 Job Wed 26 Thu 27 Fri 28 Sat 29 Sun 30 Mon …" at bounding box center [784, 714] width 1568 height 1176
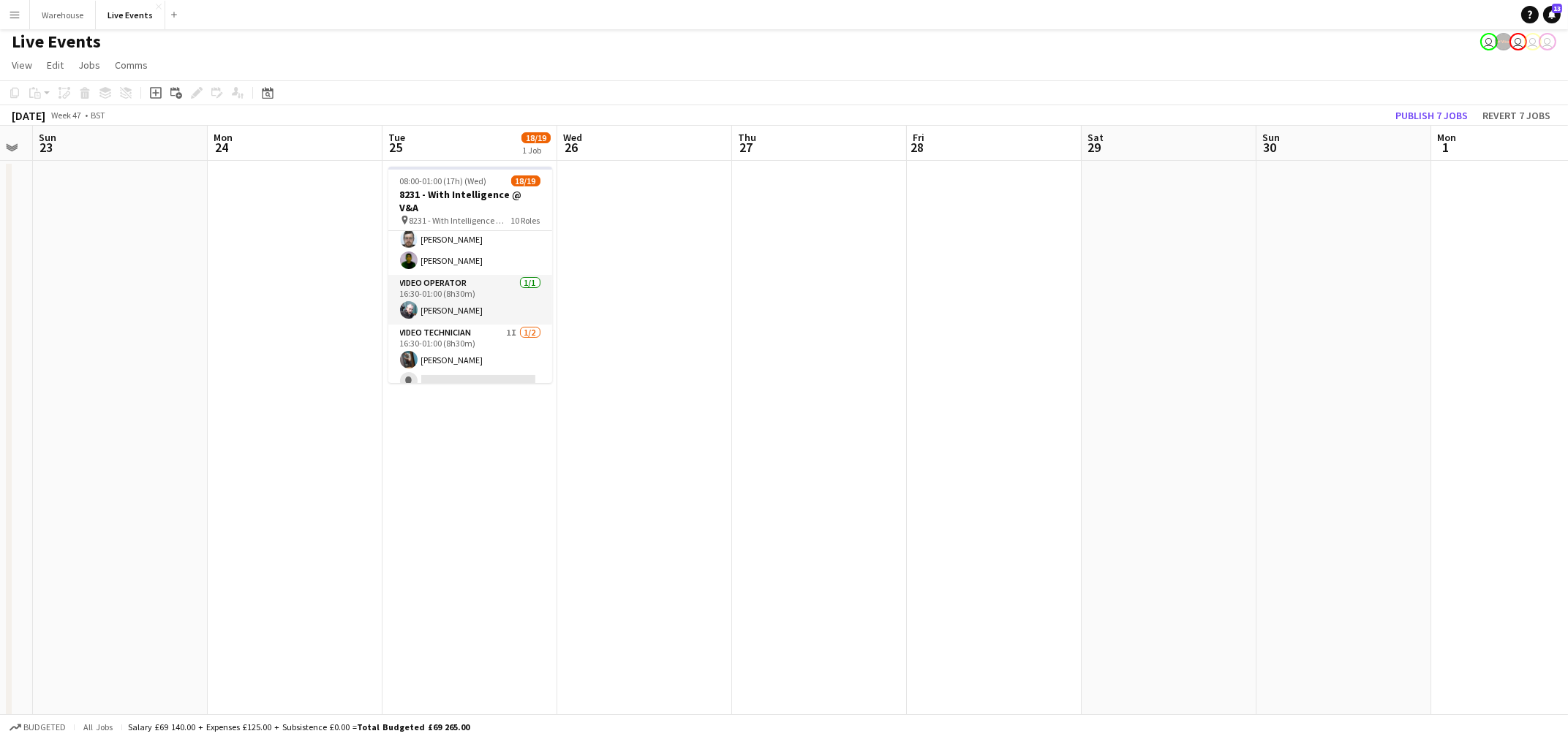
drag, startPoint x: 417, startPoint y: 673, endPoint x: 782, endPoint y: 612, distance: 370.1
click at [782, 612] on app-calendar-viewport "Fri 21 Sat 22 Sun 23 Mon 24 Tue 25 18/19 1 Job Wed 26 Thu 27 Fri 28 Sat 29 Sun …" at bounding box center [784, 714] width 1568 height 1176
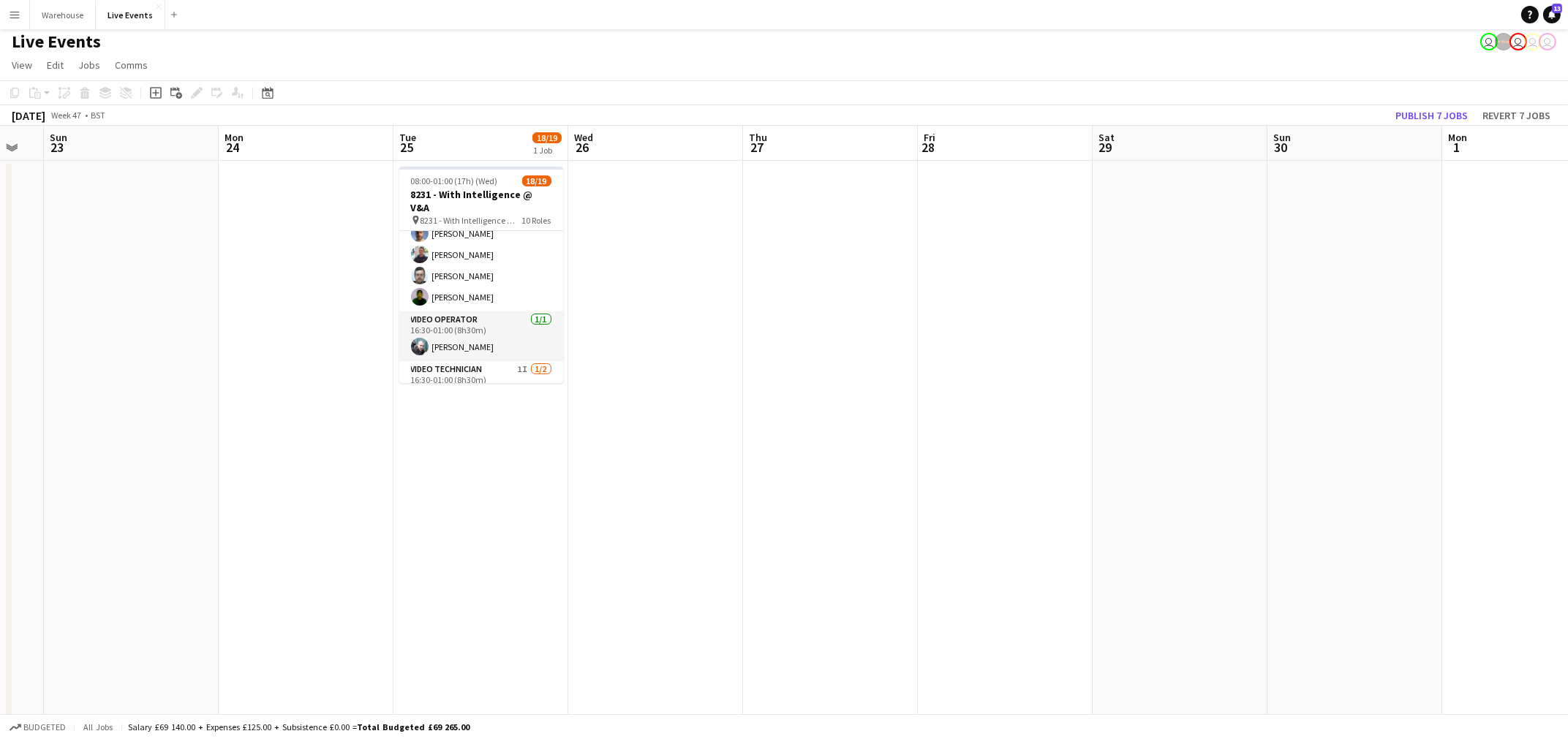
scroll to position [449, 0]
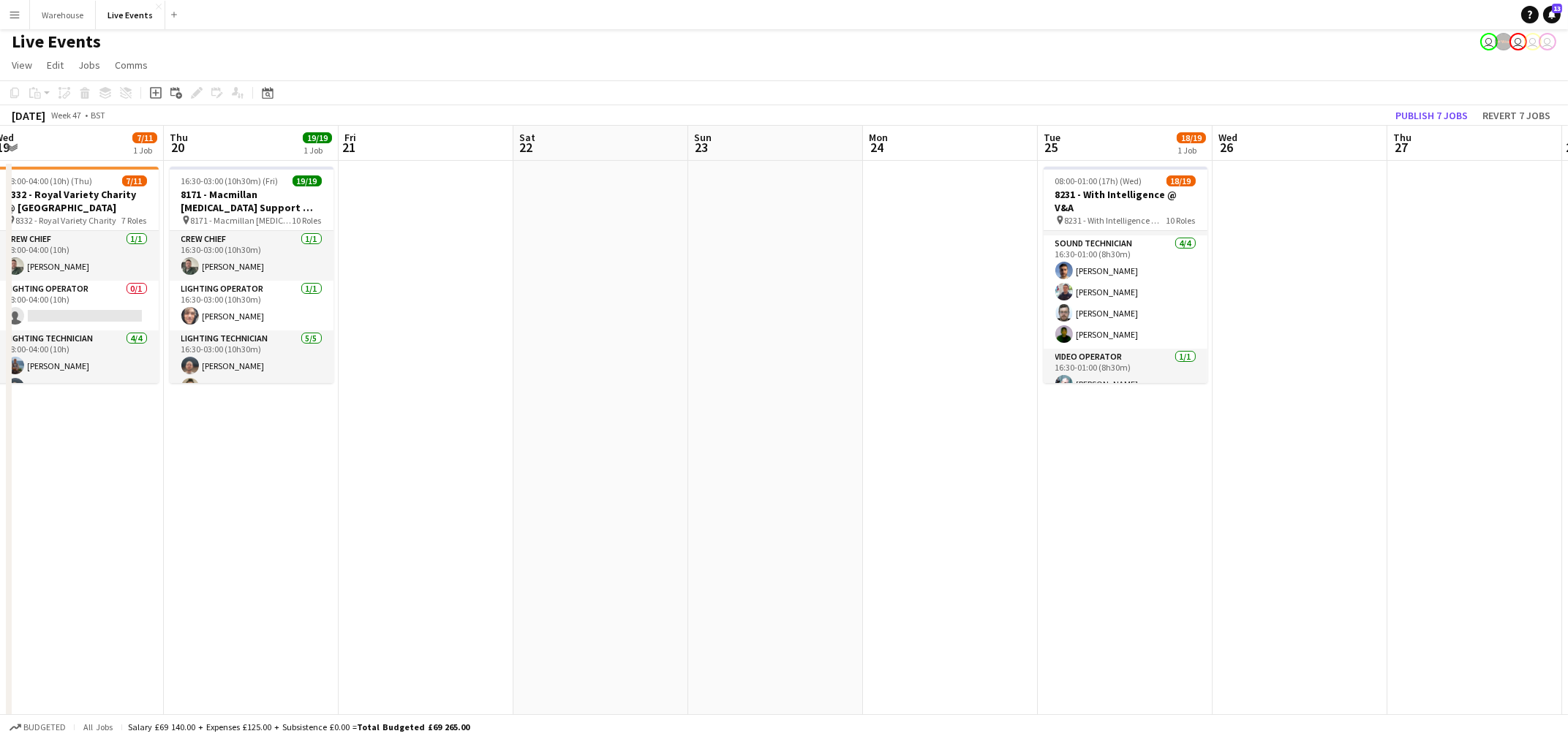
drag, startPoint x: 222, startPoint y: 525, endPoint x: 900, endPoint y: 633, distance: 686.5
click at [900, 633] on app-calendar-viewport "Mon 17 4/4 1 Job Tue 18 7/7 1 Job Wed 19 7/11 1 Job Thu 20 19/19 1 Job Fri 21 S…" at bounding box center [784, 714] width 1568 height 1176
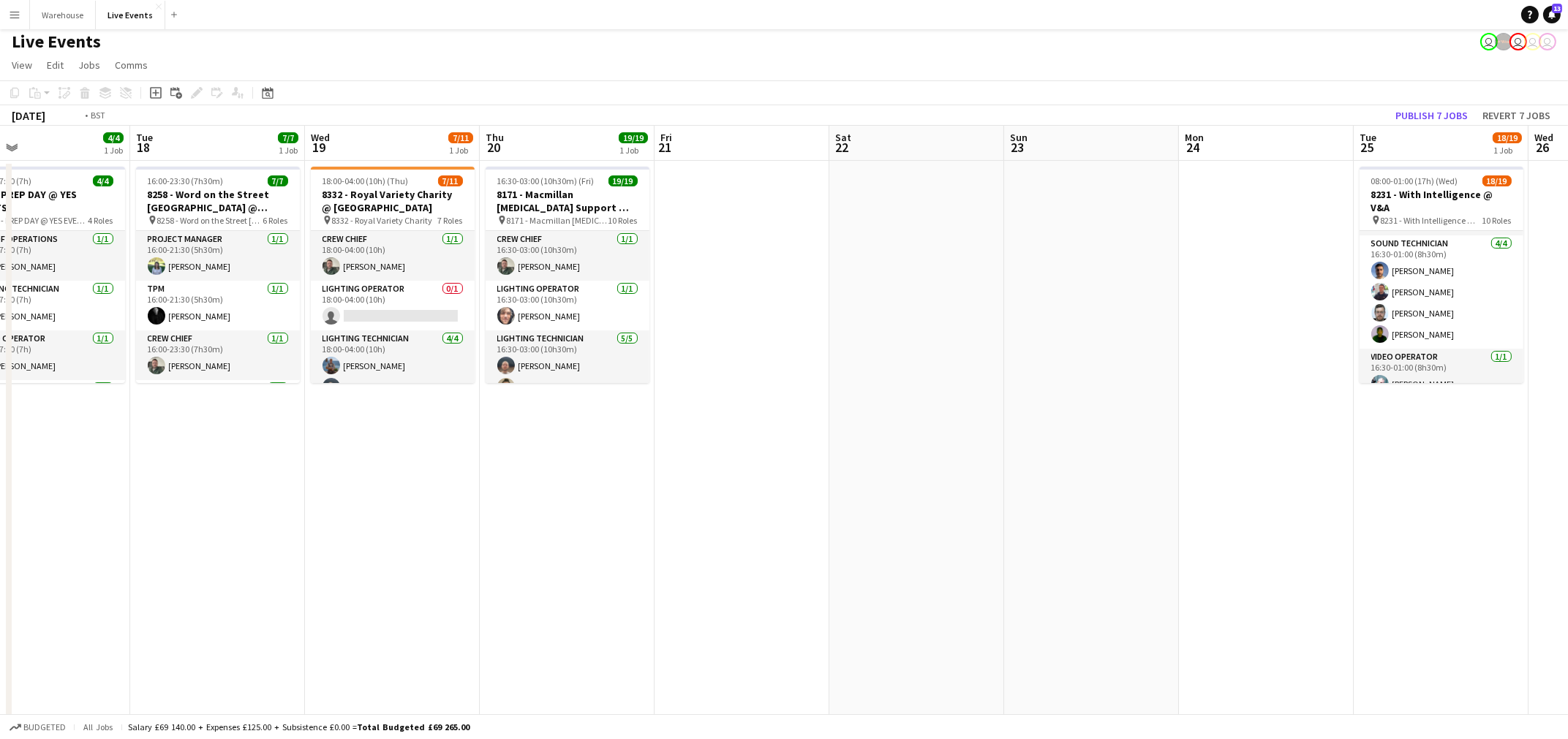
drag, startPoint x: 299, startPoint y: 544, endPoint x: 890, endPoint y: 617, distance: 595.5
click at [890, 617] on app-calendar-viewport "Sat 15 Sun 16 Mon 17 4/4 1 Job Tue 18 7/7 1 Job Wed 19 7/11 1 Job Thu 20 19/19 …" at bounding box center [784, 714] width 1568 height 1176
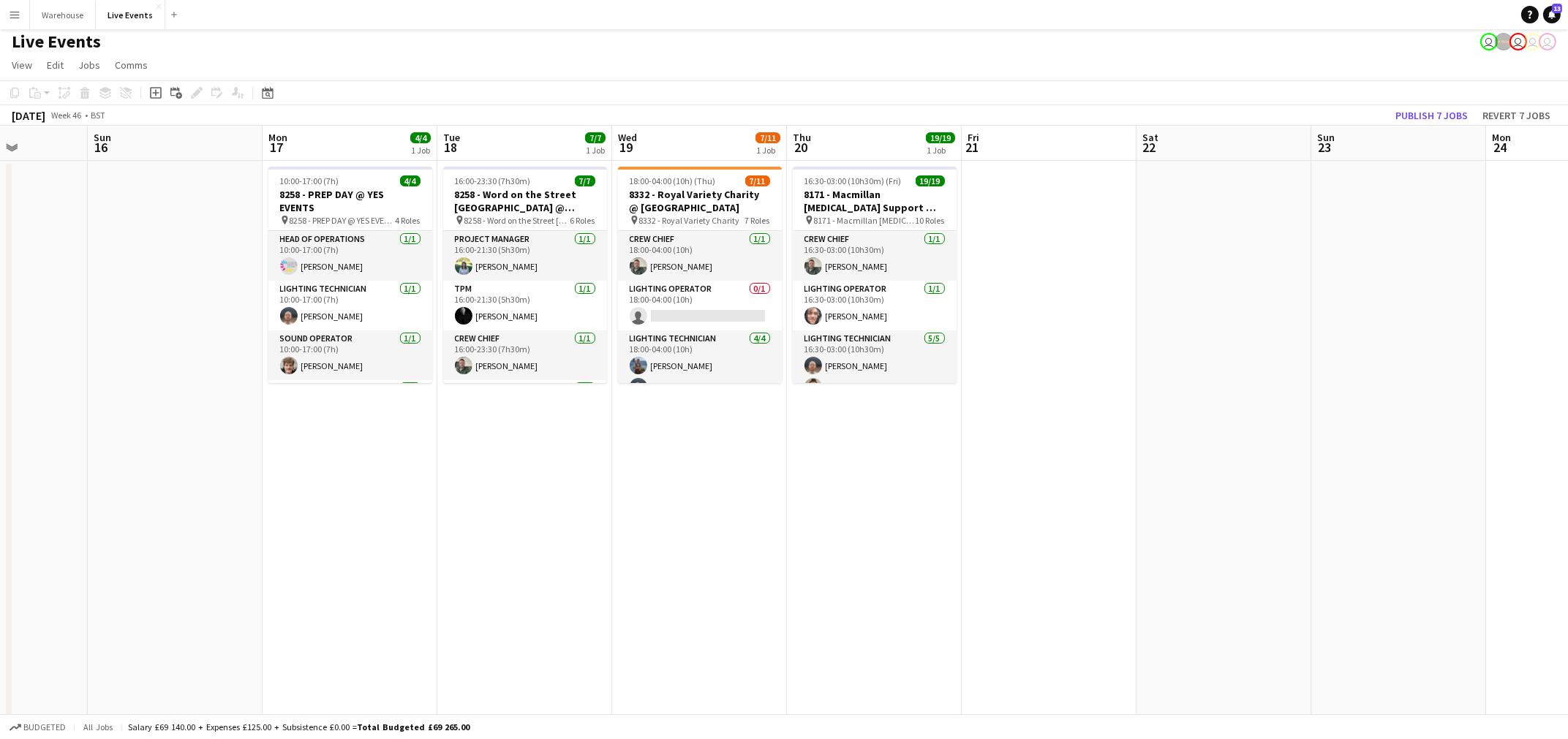
drag, startPoint x: 413, startPoint y: 590, endPoint x: 1033, endPoint y: 652, distance: 623.1
click at [1033, 652] on app-calendar-viewport "Thu 13 23/26 2 Jobs Fri 14 Sat 15 Sun 16 Mon 17 4/4 1 Job Tue 18 7/7 1 Job Wed …" at bounding box center [784, 714] width 1568 height 1176
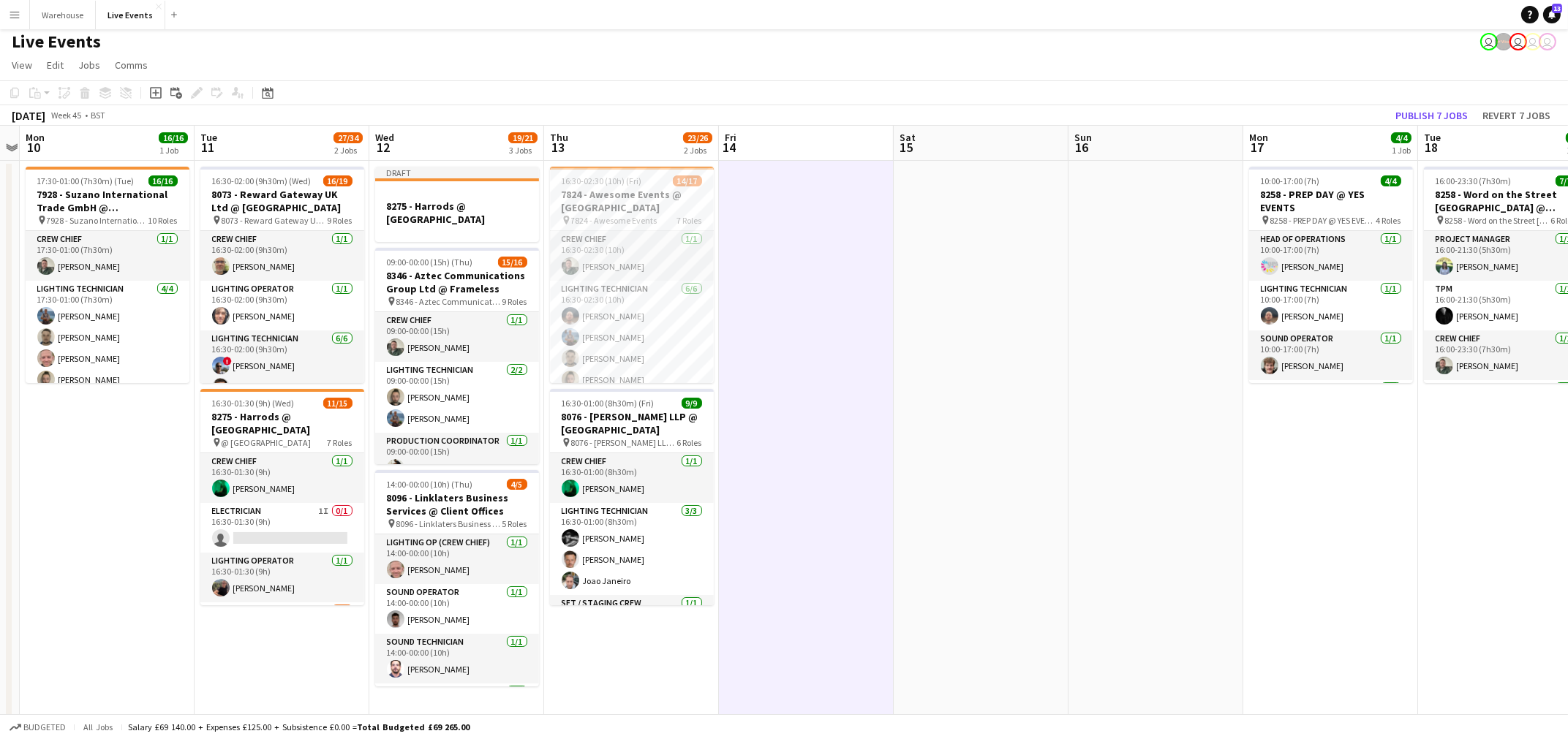
scroll to position [0, 312]
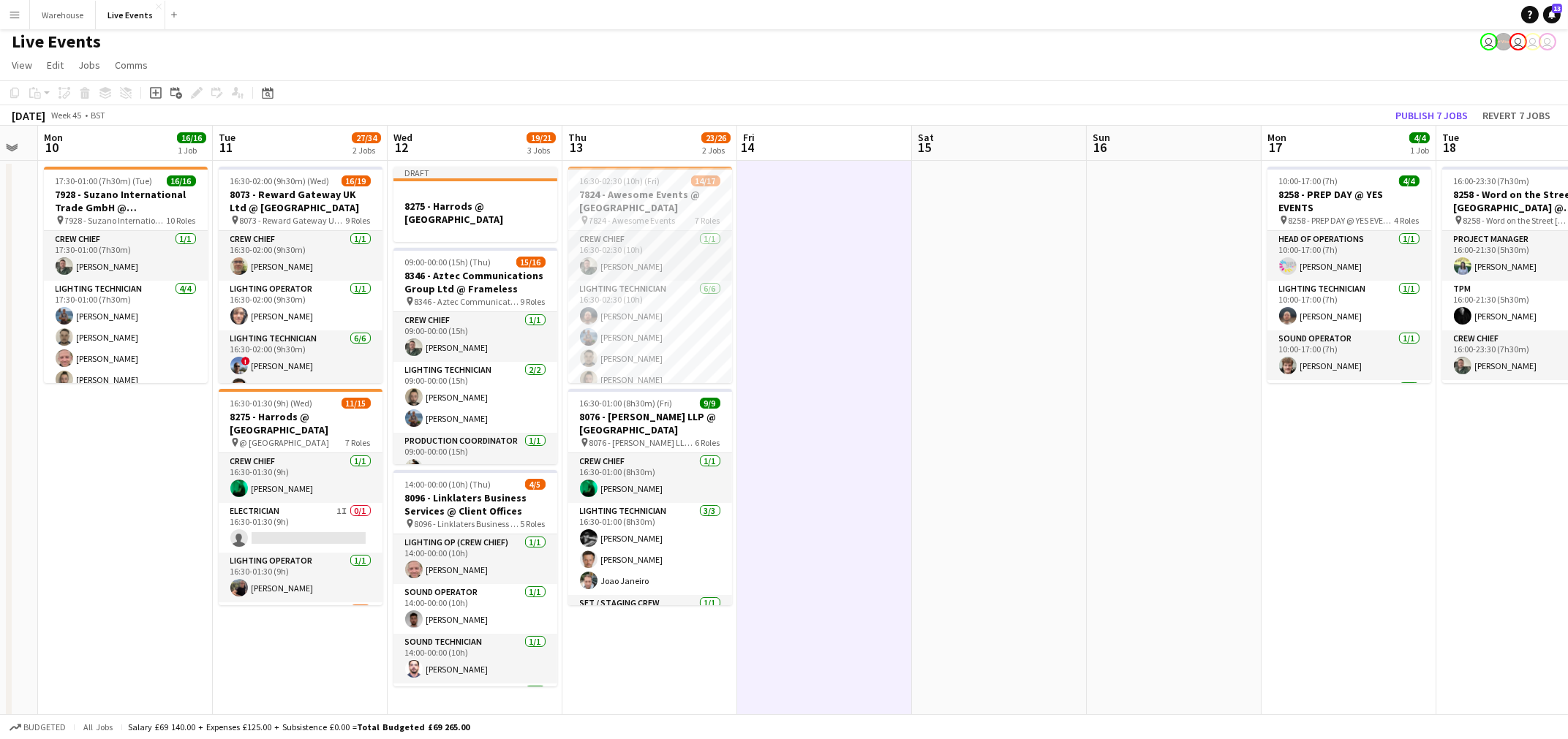
drag, startPoint x: 577, startPoint y: 585, endPoint x: 958, endPoint y: 578, distance: 381.1
click at [958, 578] on app-calendar-viewport "Sat 8 Sun 9 Mon 10 16/16 1 Job Tue 11 27/34 2 Jobs Wed 12 19/21 3 Jobs Thu 13 2…" at bounding box center [784, 714] width 1568 height 1176
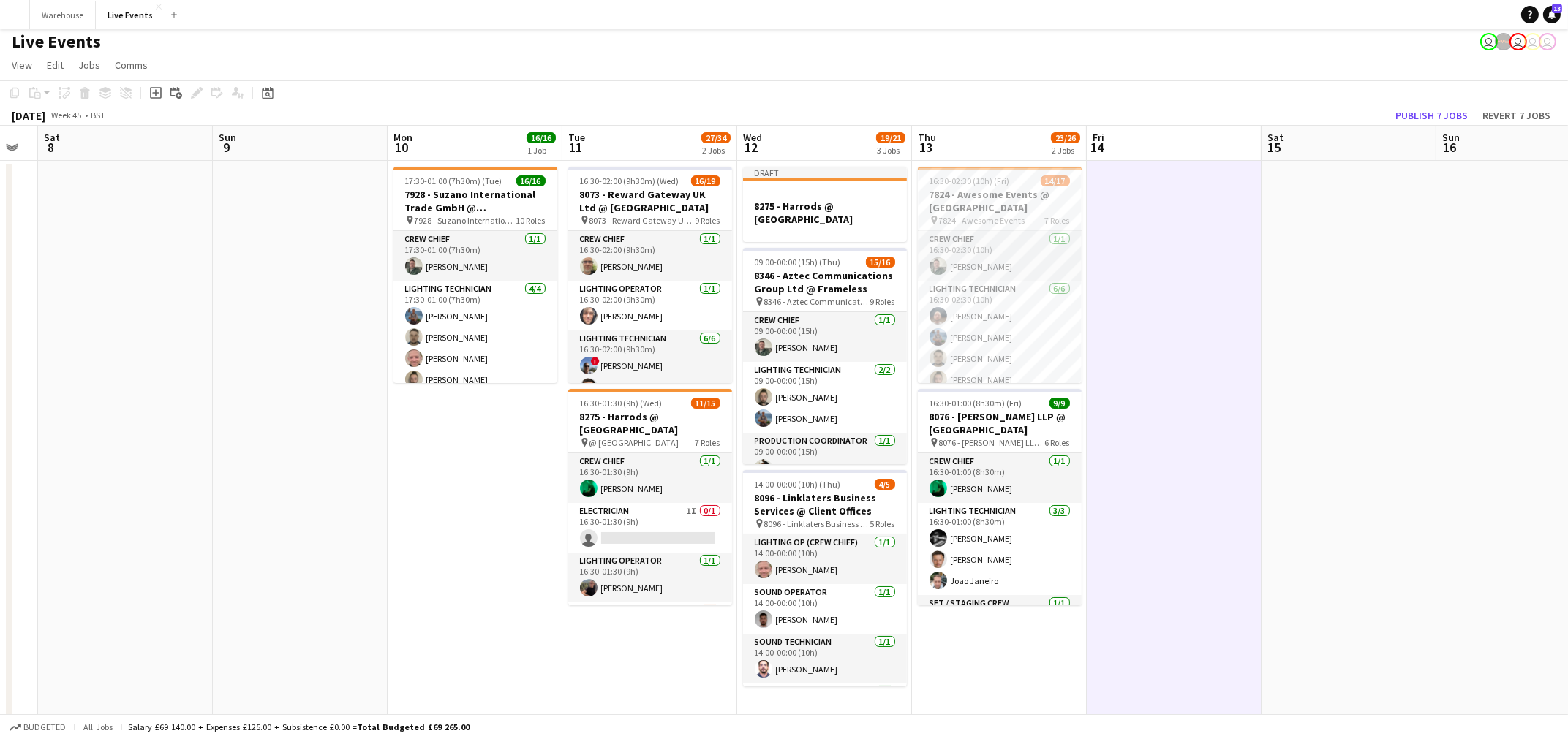
scroll to position [0, 452]
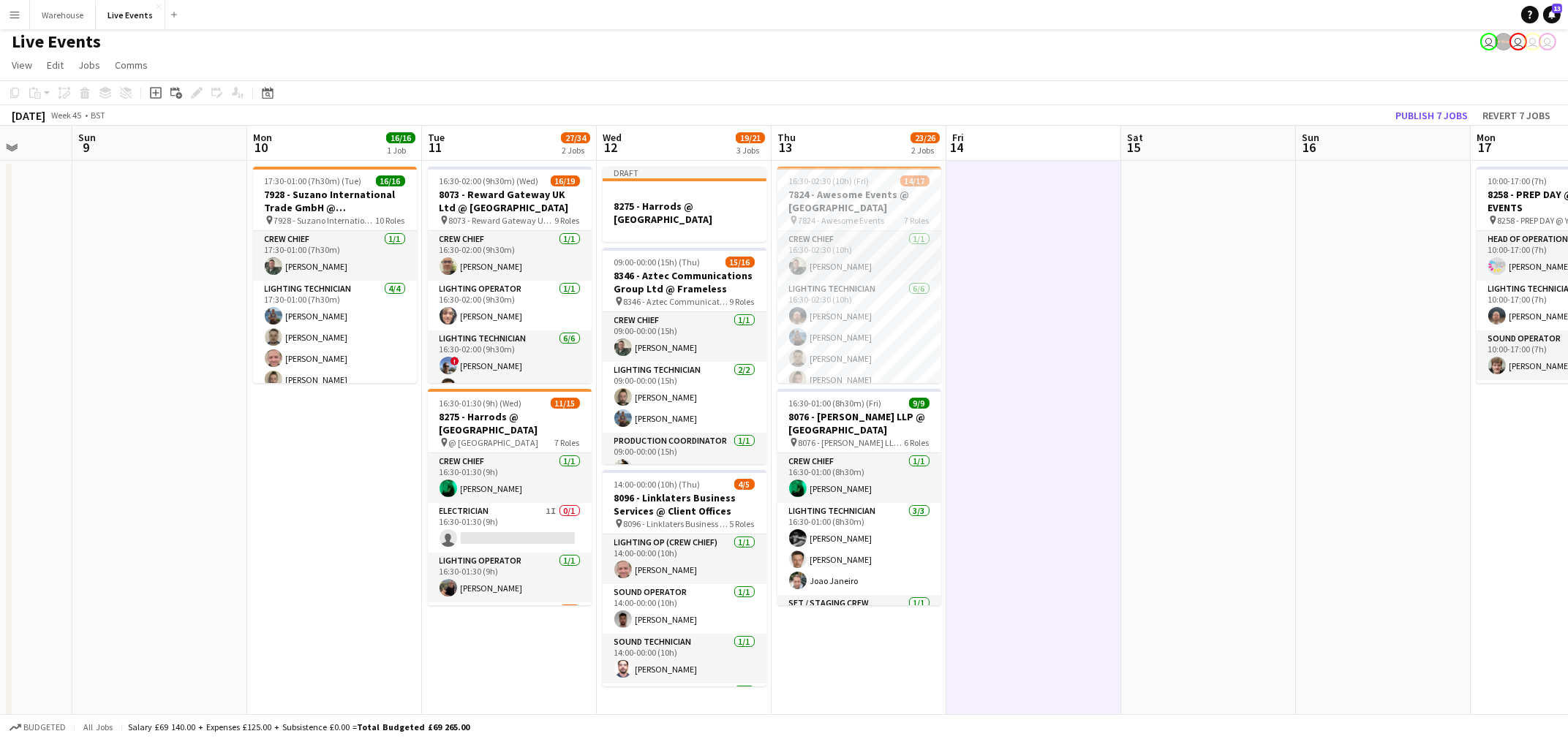
drag, startPoint x: 112, startPoint y: 620, endPoint x: 323, endPoint y: 641, distance: 212.0
click at [323, 641] on app-calendar-viewport "Thu 6 32/37 3 Jobs Fri 7 Sat 8 Sun 9 Mon 10 16/16 1 Job Tue 11 27/34 2 Jobs Wed…" at bounding box center [784, 714] width 1568 height 1176
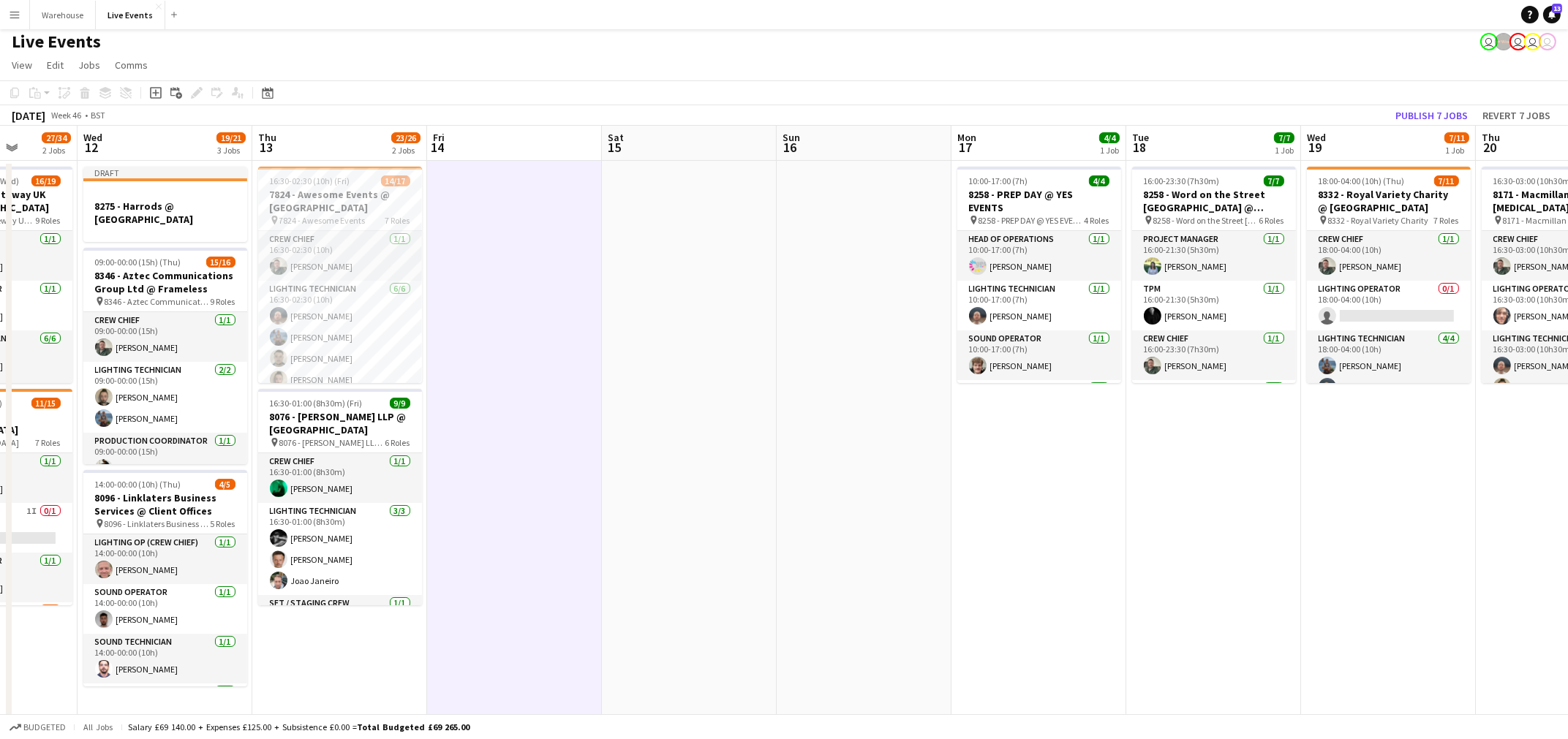
drag, startPoint x: 1259, startPoint y: 490, endPoint x: 741, endPoint y: 516, distance: 518.7
click at [741, 516] on app-calendar-viewport "Sun 9 Mon 10 16/16 1 Job Tue 11 27/34 2 Jobs Wed 12 19/21 3 Jobs Thu 13 23/26 2…" at bounding box center [784, 714] width 1568 height 1176
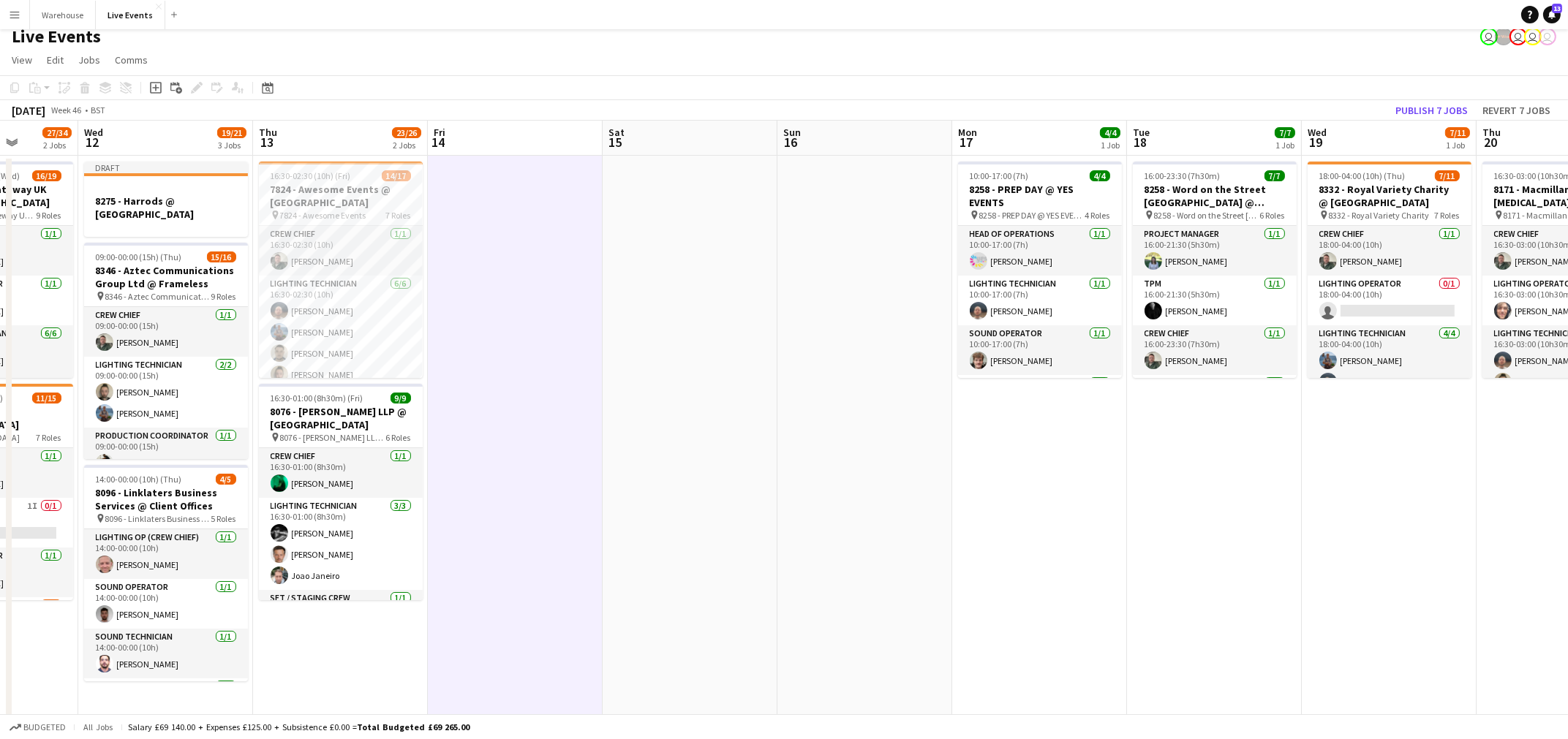
scroll to position [23, 0]
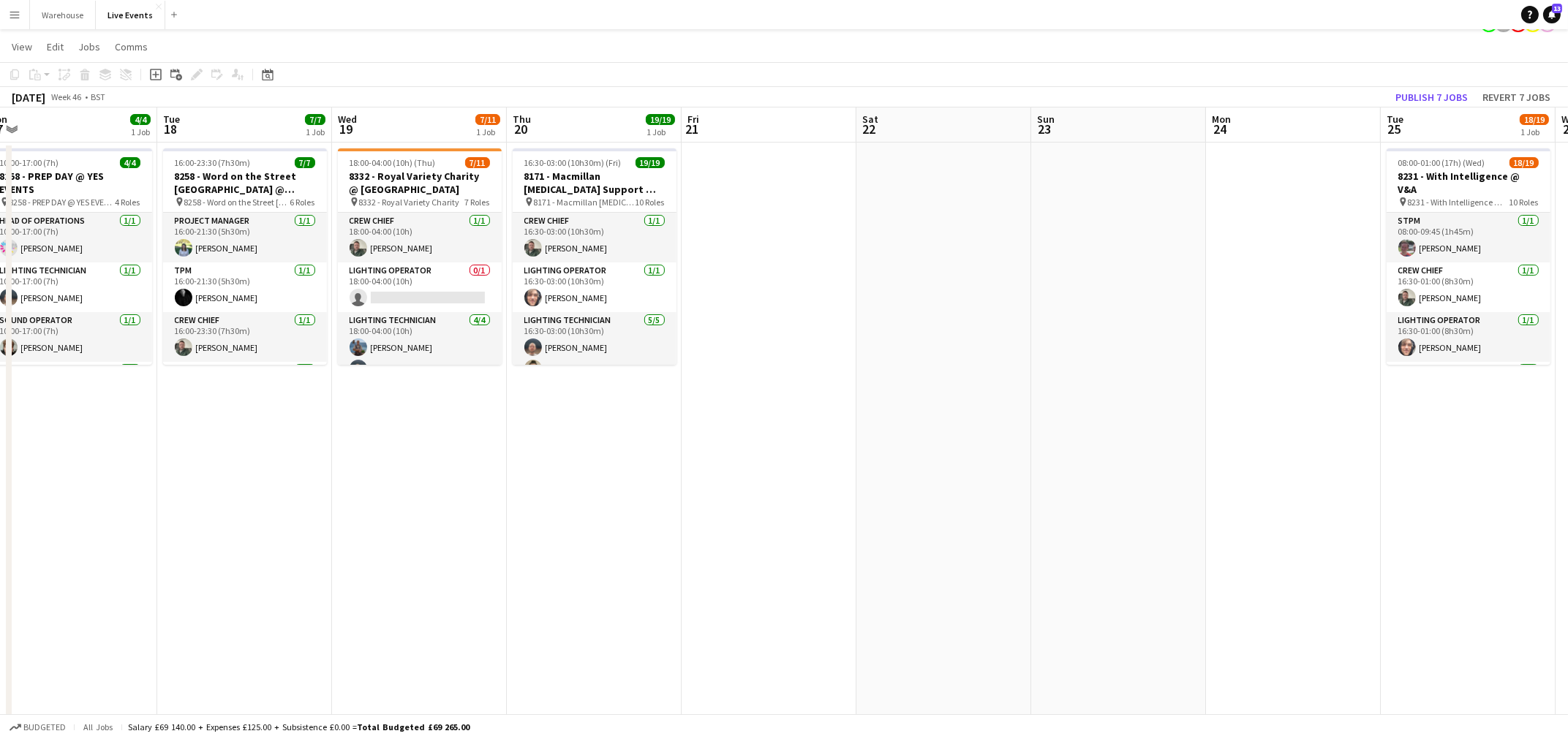
drag, startPoint x: 1083, startPoint y: 406, endPoint x: 348, endPoint y: 425, distance: 735.2
click at [348, 425] on app-calendar-viewport "Thu 13 23/26 2 Jobs Fri 14 Sat 15 Sun 16 Mon 17 4/4 1 Job Tue 18 7/7 1 Job Wed …" at bounding box center [784, 695] width 1568 height 1176
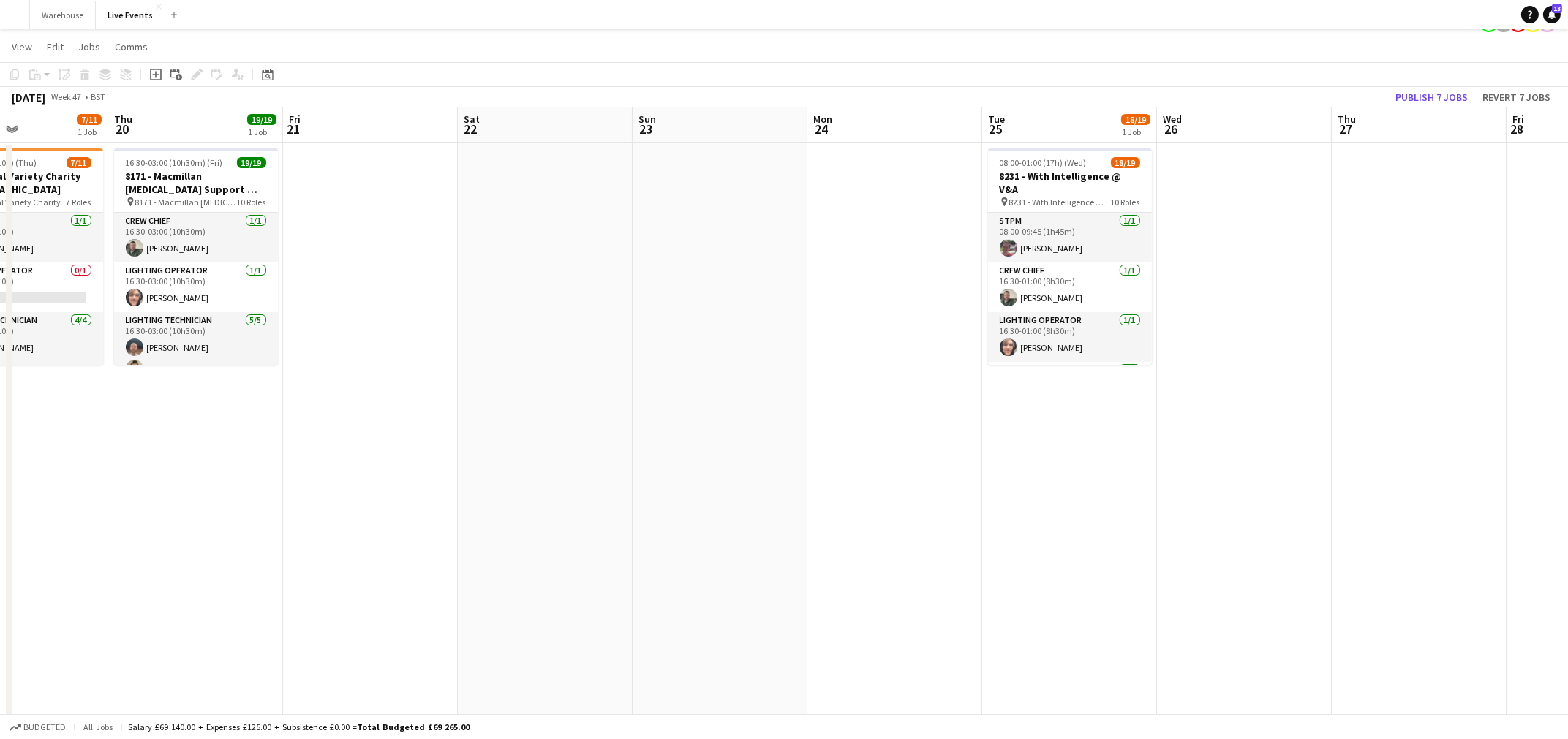
drag, startPoint x: 1007, startPoint y: 449, endPoint x: 257, endPoint y: 498, distance: 751.6
click at [257, 498] on app-calendar-viewport "Mon 17 4/4 1 Job Tue 18 7/7 1 Job Wed 19 7/11 1 Job Thu 20 19/19 1 Job Fri 21 S…" at bounding box center [784, 695] width 1568 height 1176
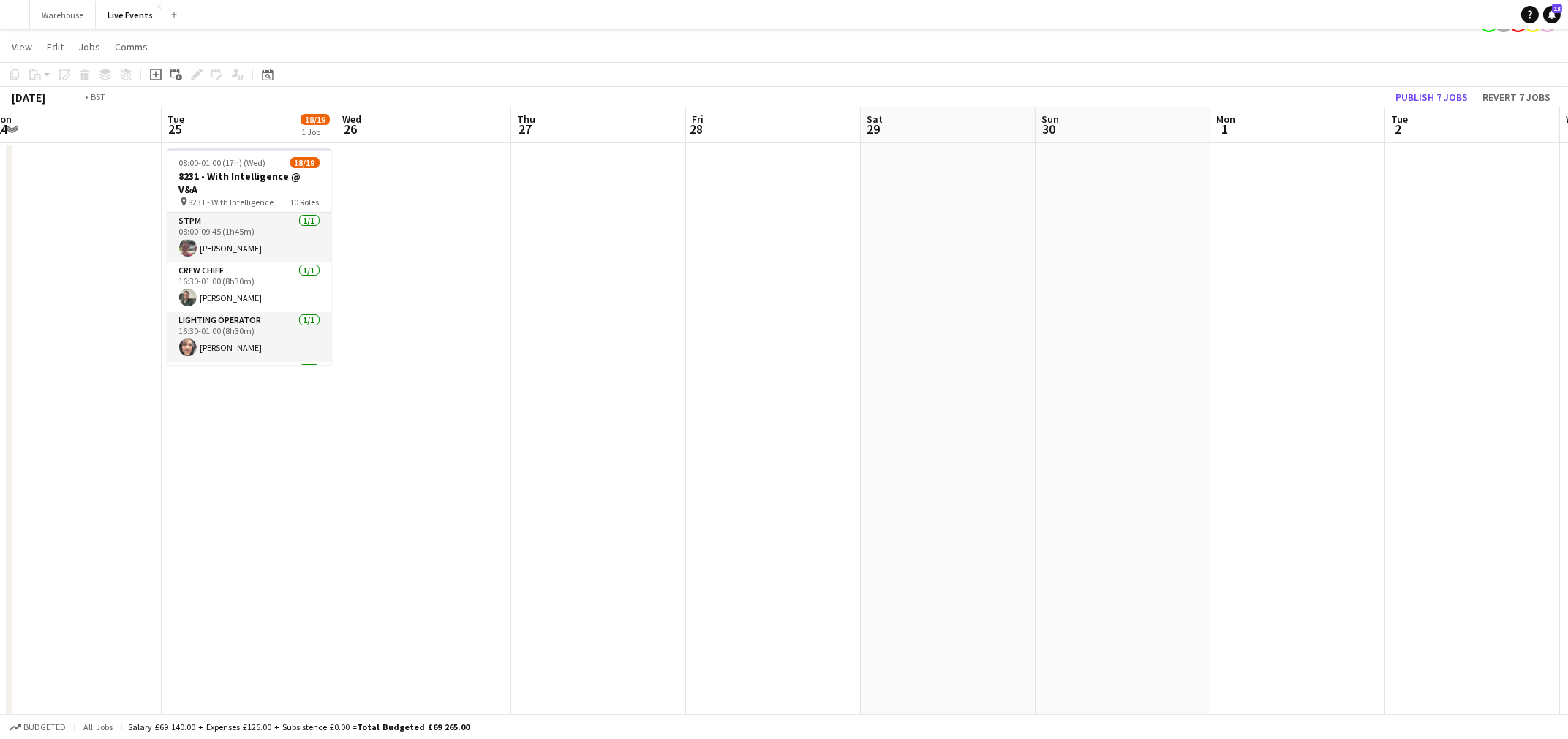
drag, startPoint x: 881, startPoint y: 486, endPoint x: 217, endPoint y: 469, distance: 664.2
click at [217, 469] on app-calendar-viewport "Fri 21 Sat 22 Sun 23 Mon 24 Tue 25 18/19 1 Job Wed 26 Thu 27 Fri 28 Sat 29 Sun …" at bounding box center [784, 695] width 1568 height 1176
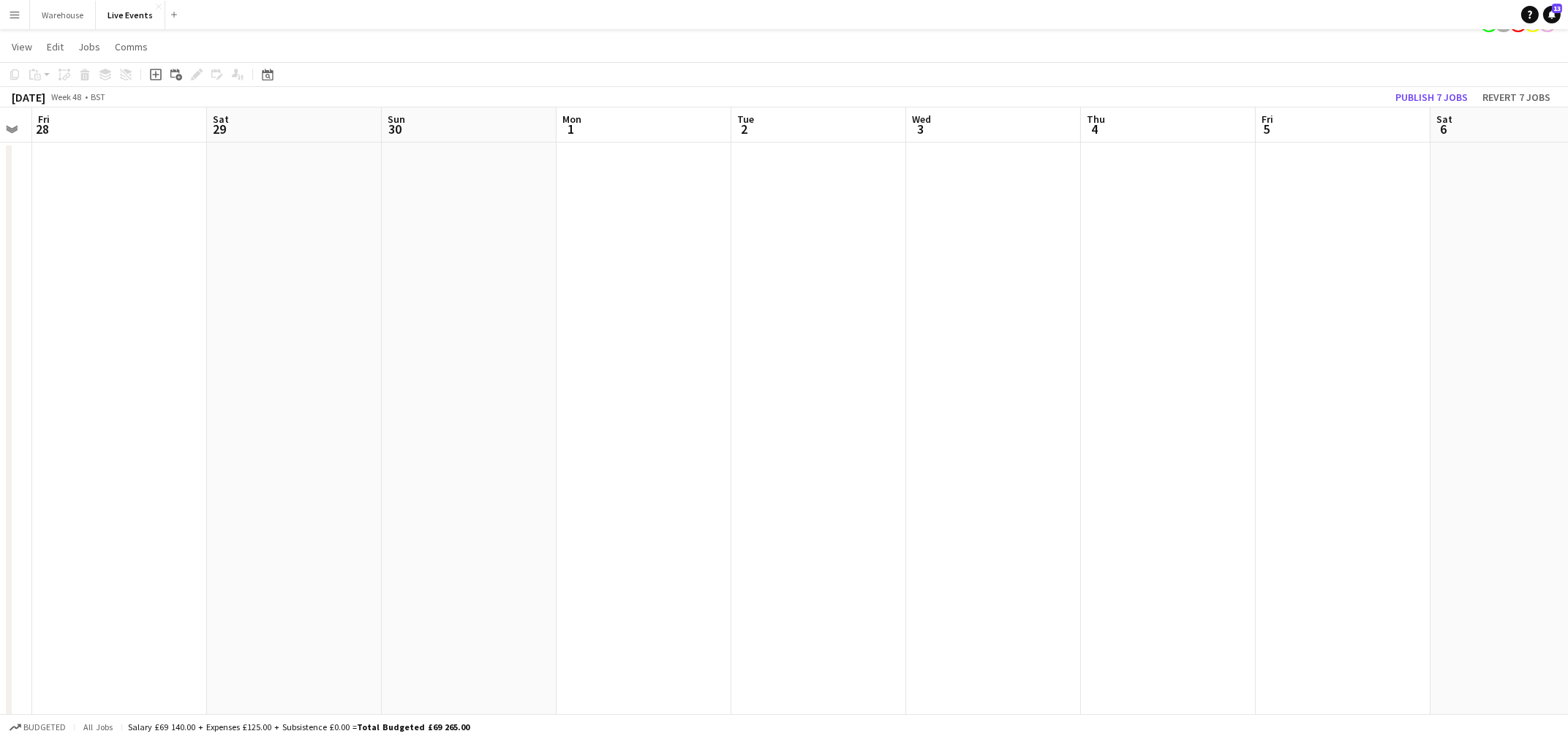
drag, startPoint x: 859, startPoint y: 415, endPoint x: 210, endPoint y: 430, distance: 649.2
click at [210, 430] on app-calendar-viewport "Tue 25 18/19 1 Job Wed 26 Thu 27 Fri 28 Sat 29 Sun 30 Mon 1 Tue 2 Wed 3 Thu 4 F…" at bounding box center [784, 695] width 1568 height 1176
drag, startPoint x: 786, startPoint y: 375, endPoint x: 409, endPoint y: 414, distance: 379.0
click at [409, 414] on app-calendar-viewport "Fri 28 Sat 29 Sun 30 Mon 1 Tue 2 Wed 3 Thu 4 Fri 5 Sat 6 Sun 7 Mon 8 Tue 9 Wed …" at bounding box center [784, 695] width 1568 height 1176
